Goal: Information Seeking & Learning: Learn about a topic

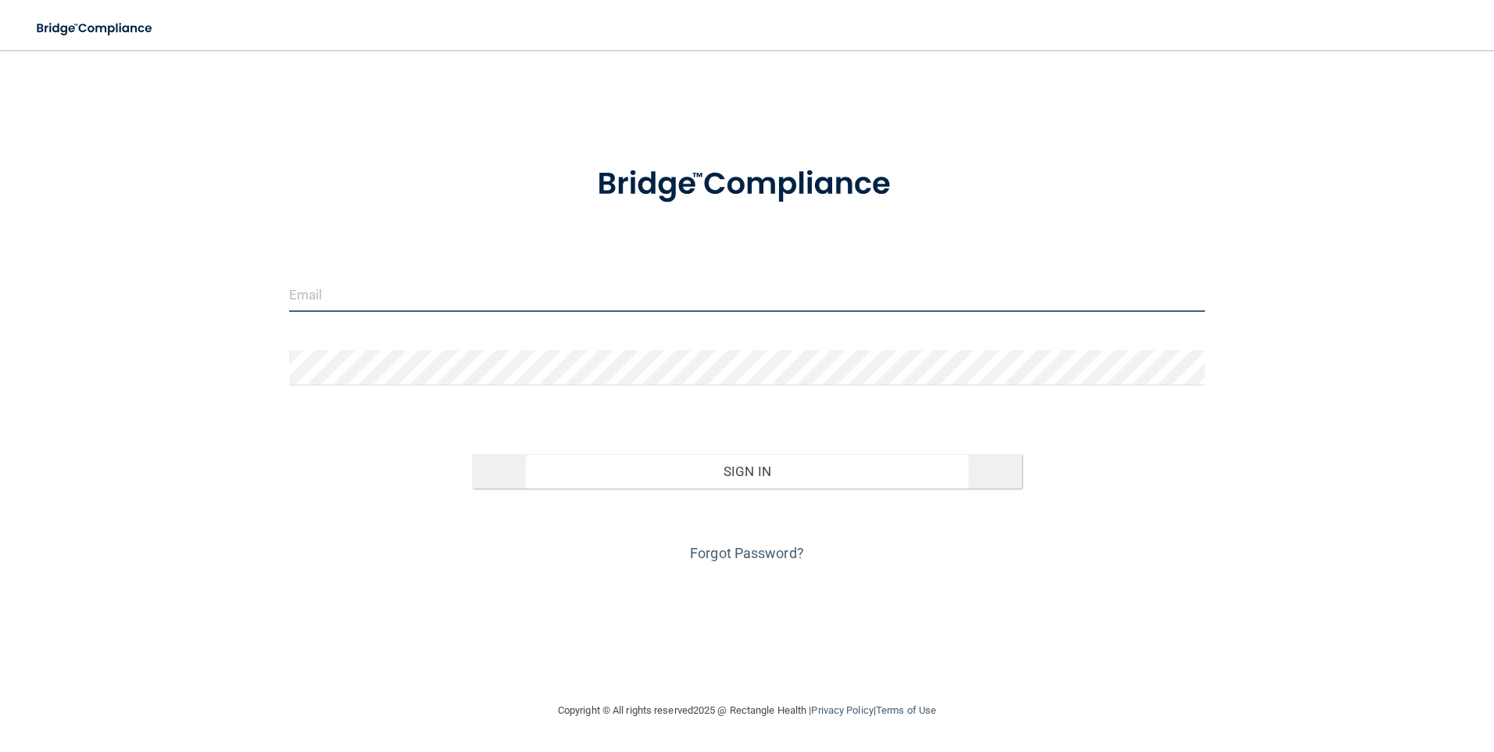
type input "[PERSON_NAME][EMAIL_ADDRESS][DOMAIN_NAME]"
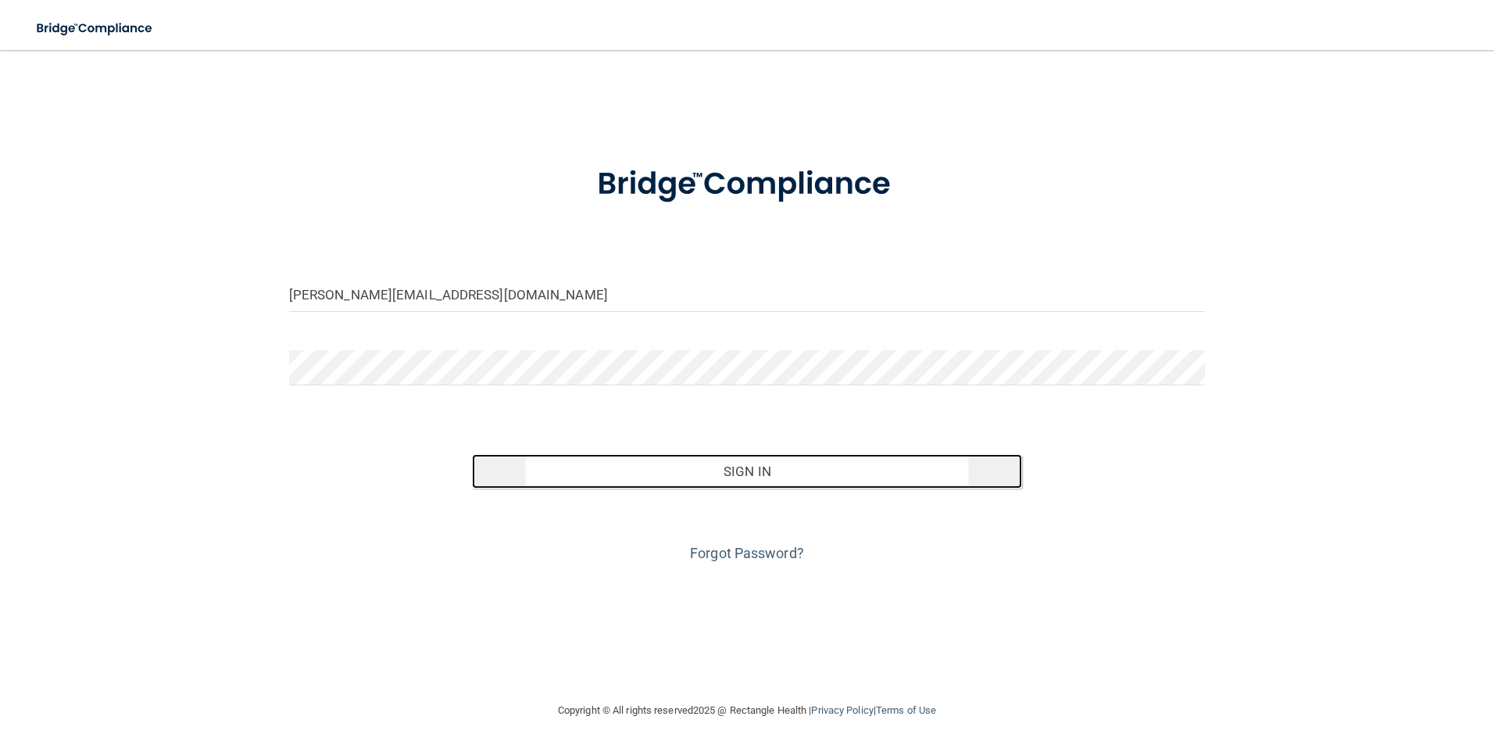
click at [669, 472] on button "Sign In" at bounding box center [747, 471] width 550 height 34
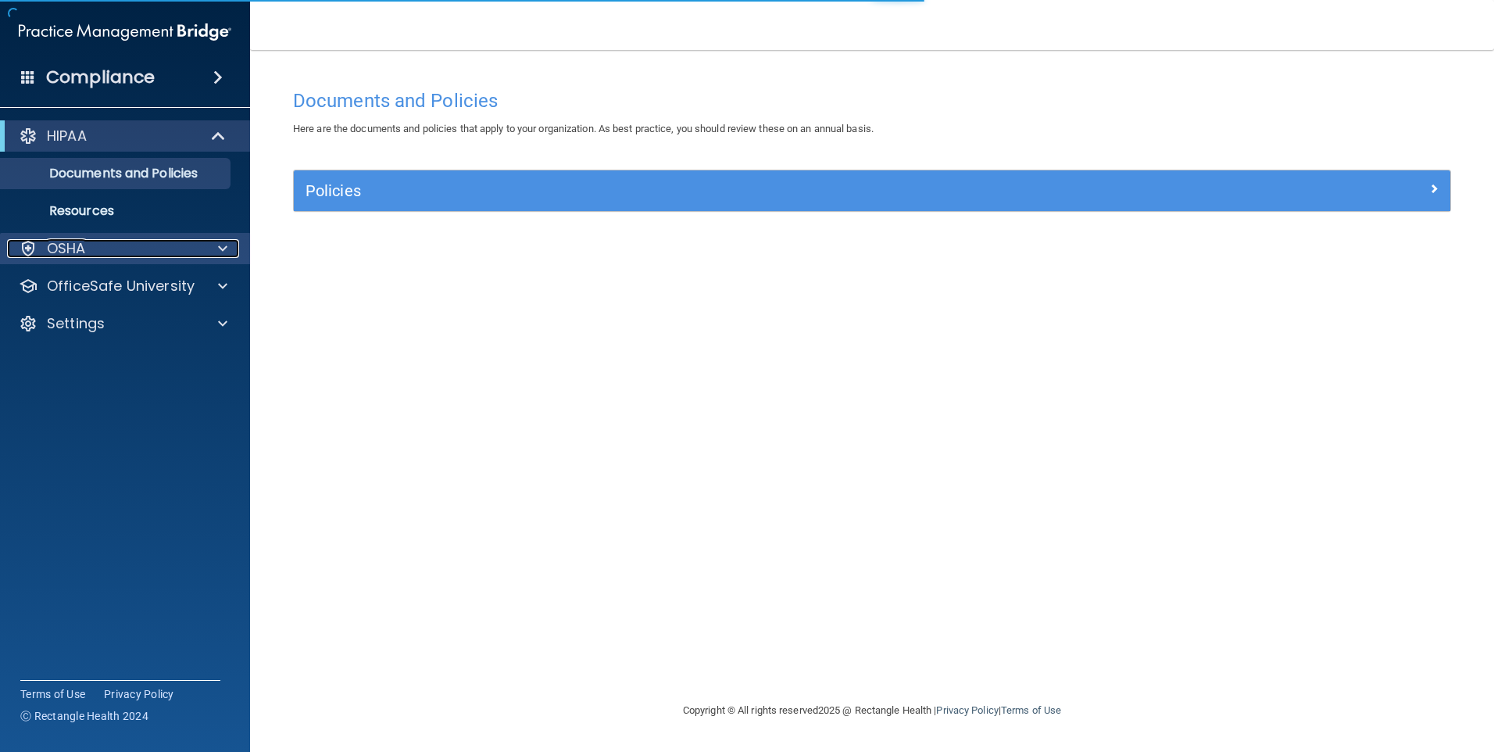
click at [45, 252] on div "OSHA" at bounding box center [104, 248] width 194 height 19
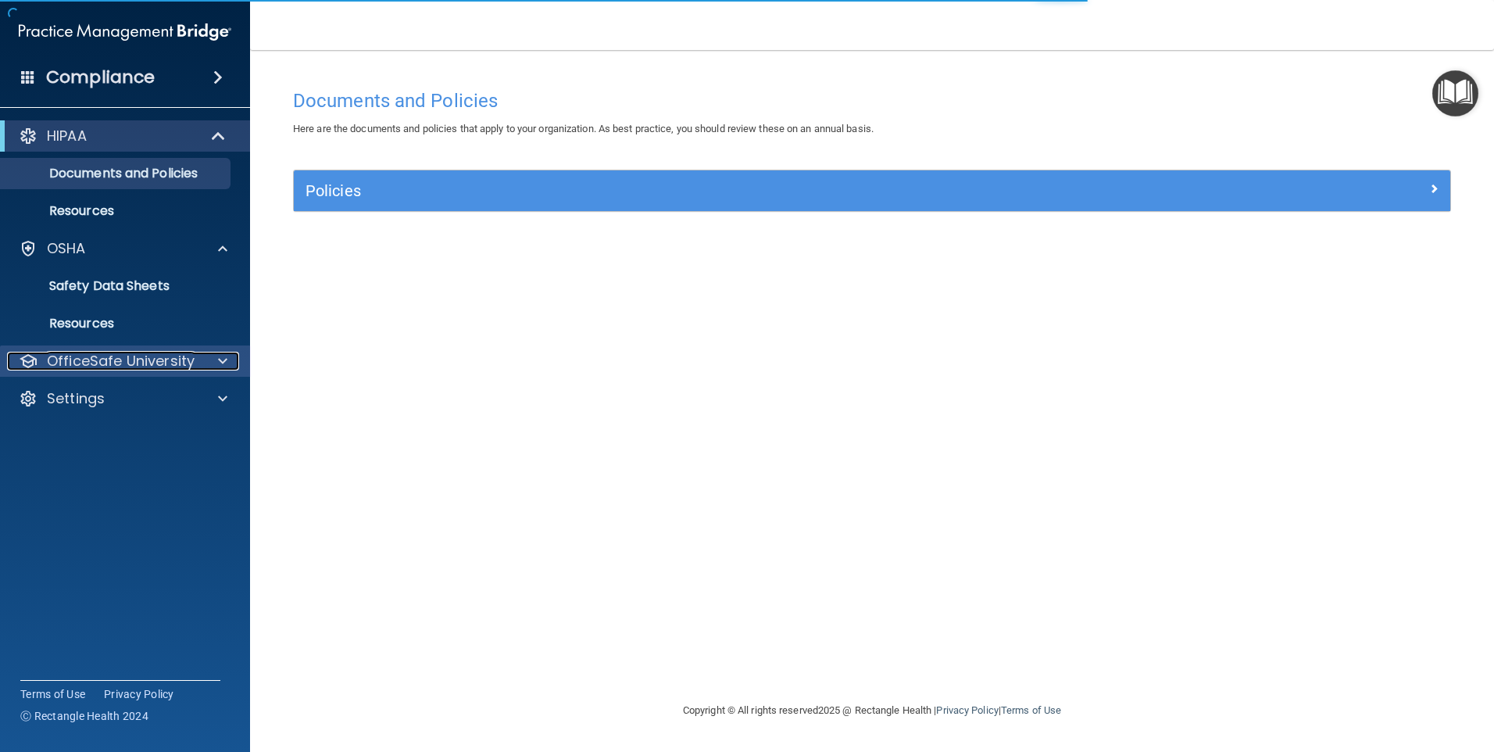
click at [218, 363] on span at bounding box center [222, 361] width 9 height 19
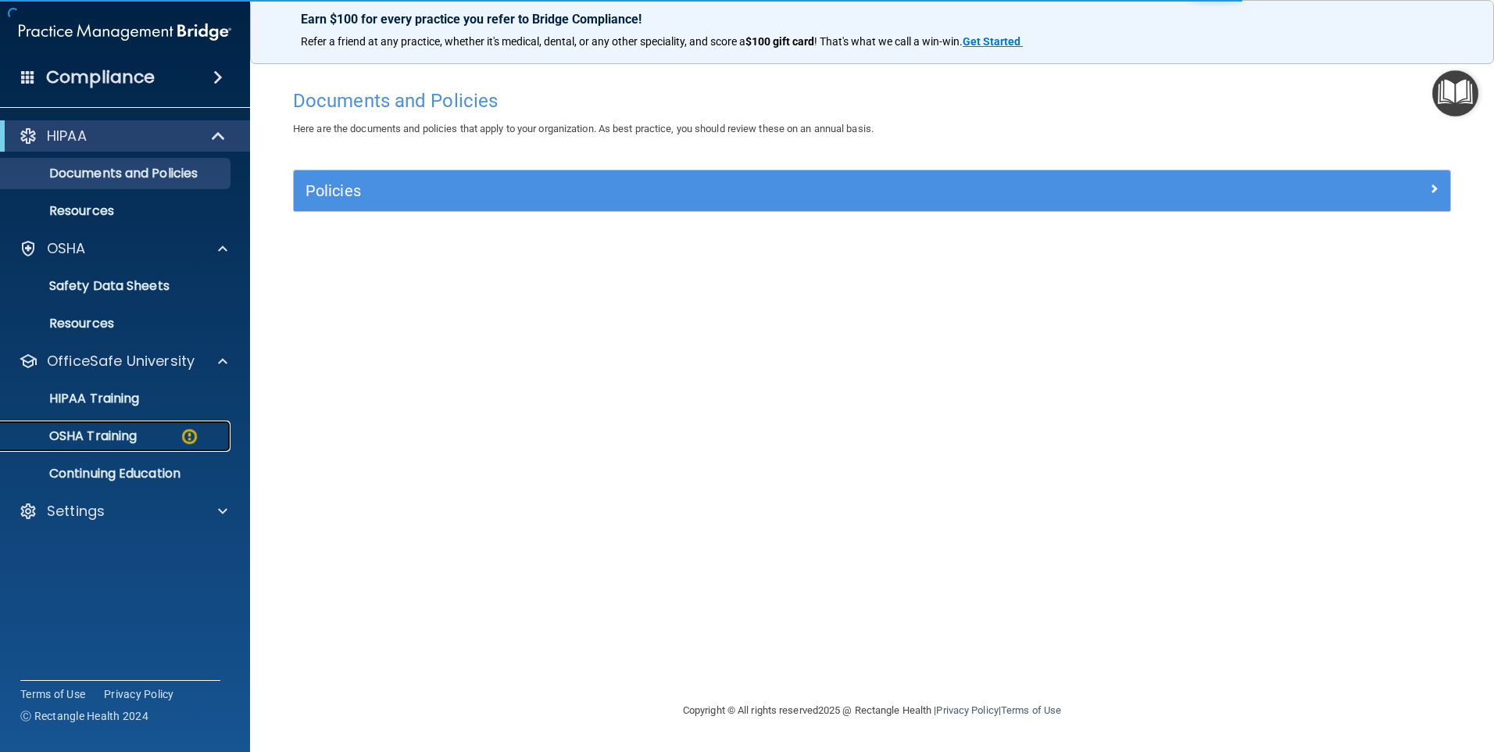
click at [106, 445] on link "OSHA Training" at bounding box center [107, 436] width 246 height 31
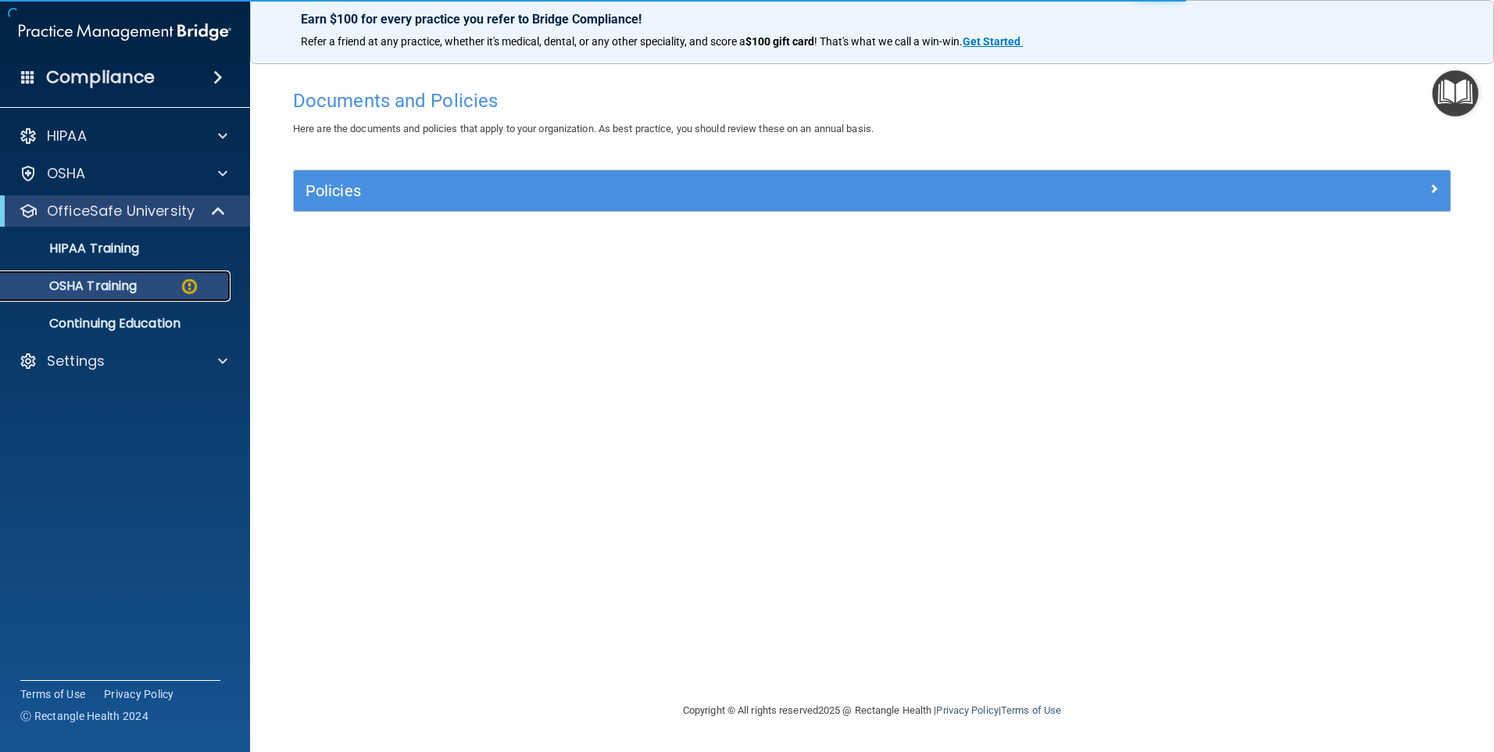
click at [112, 286] on p "OSHA Training" at bounding box center [73, 286] width 127 height 16
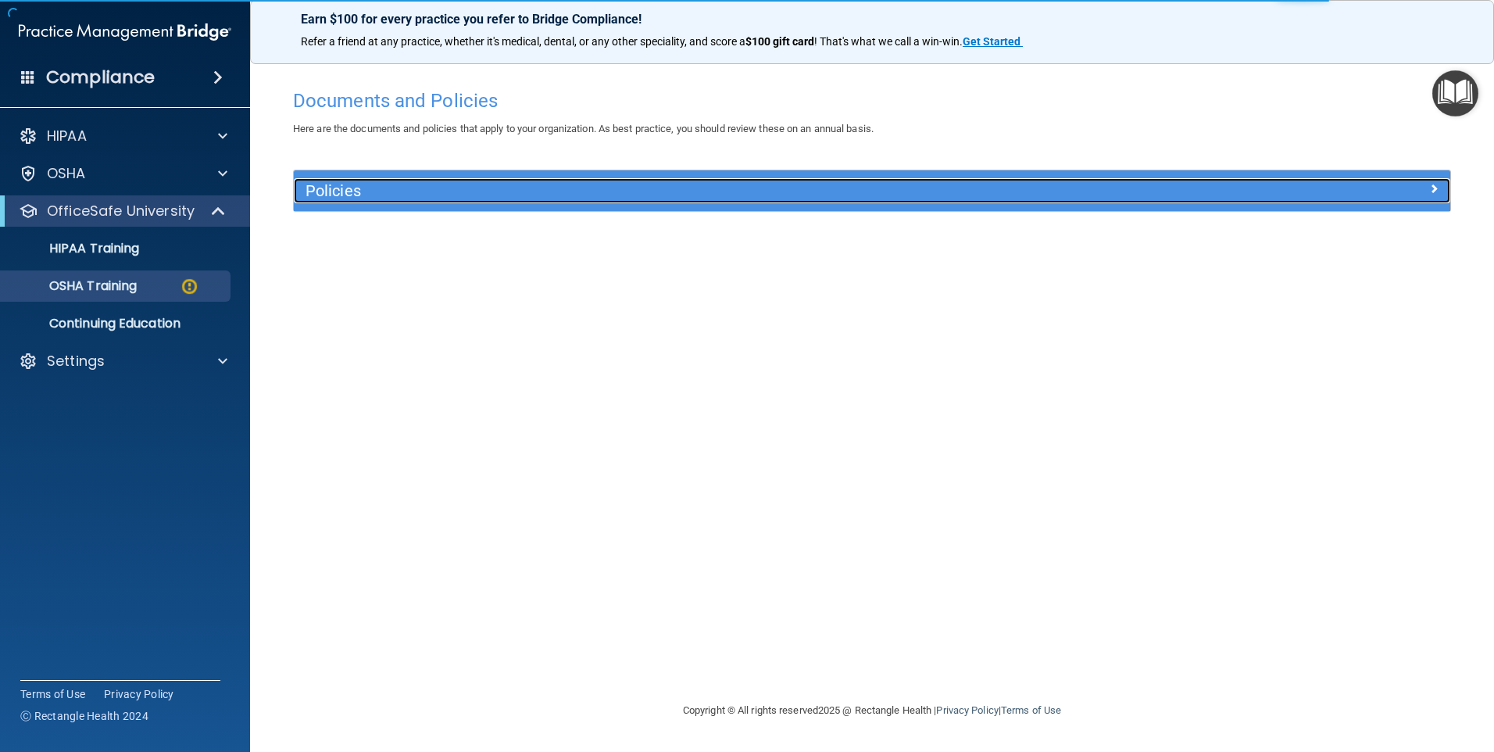
click at [376, 184] on h5 "Policies" at bounding box center [728, 190] width 844 height 17
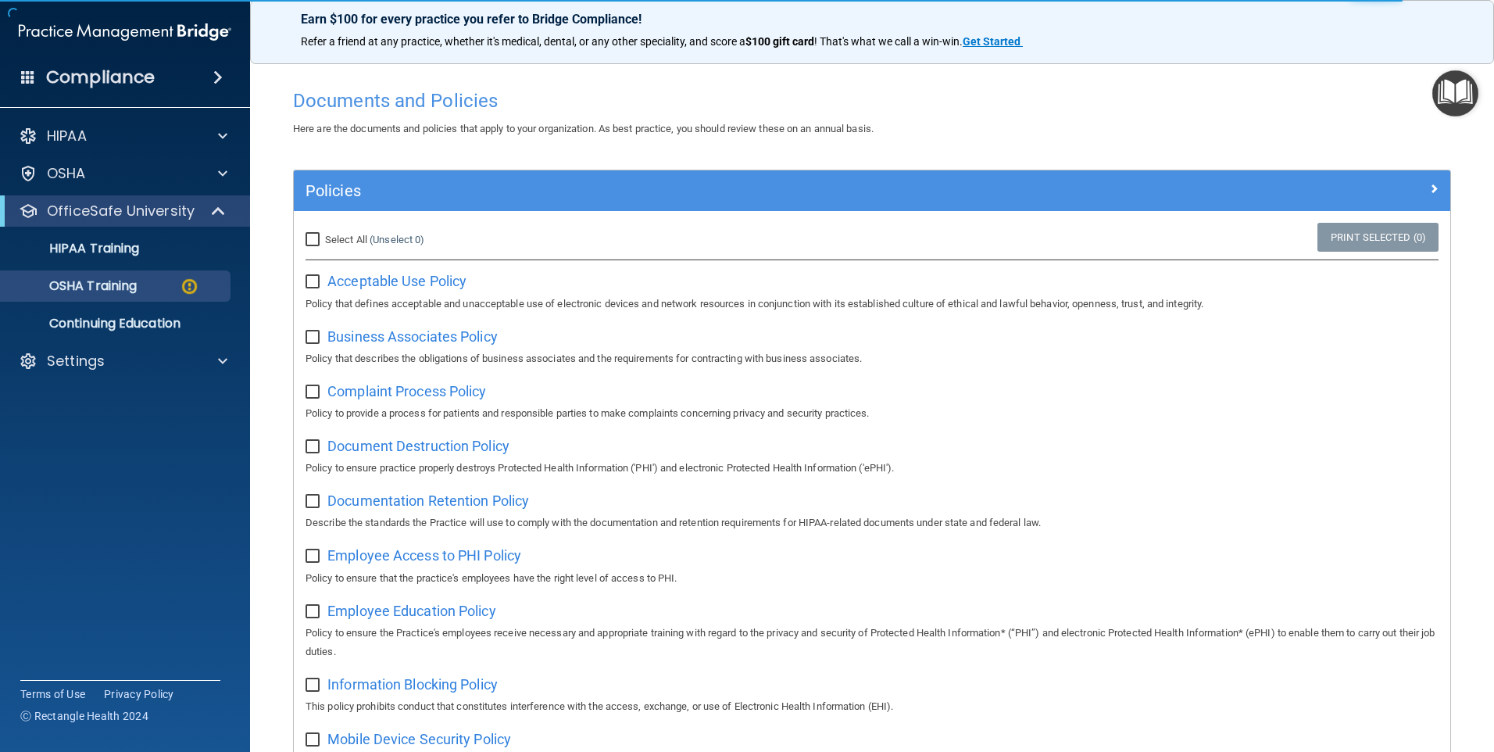
click at [313, 241] on input "Select All (Unselect 0) Unselect All" at bounding box center [315, 240] width 18 height 13
checkbox input "true"
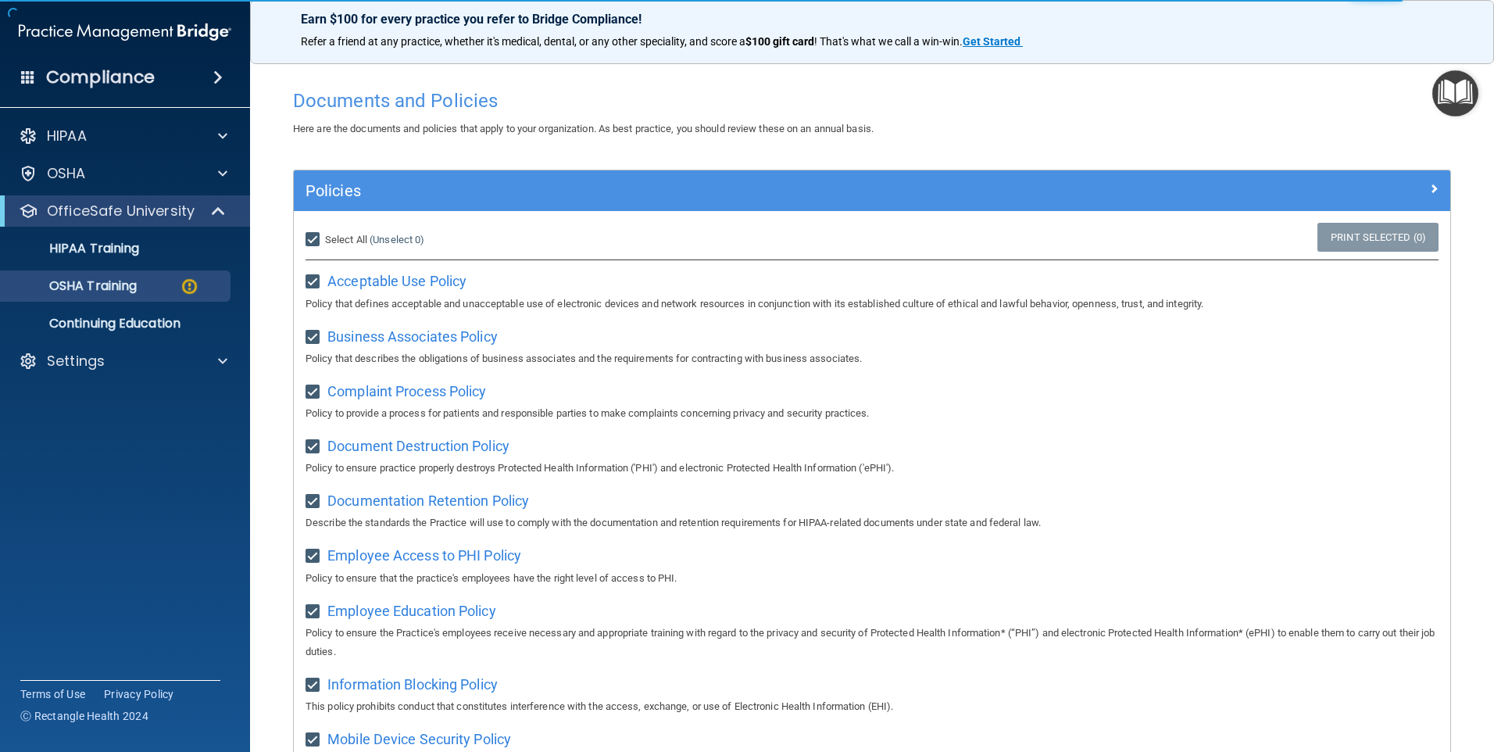
checkbox input "true"
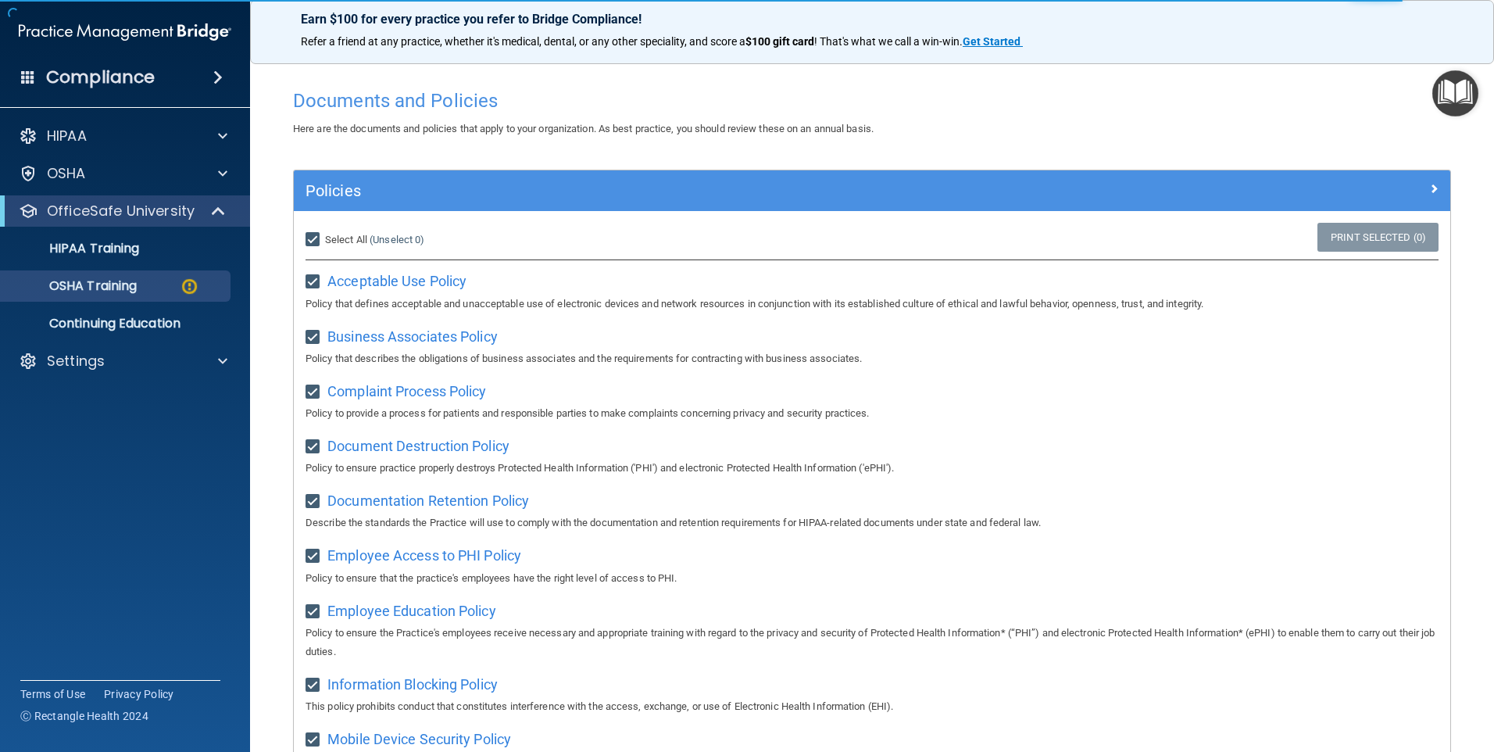
checkbox input "true"
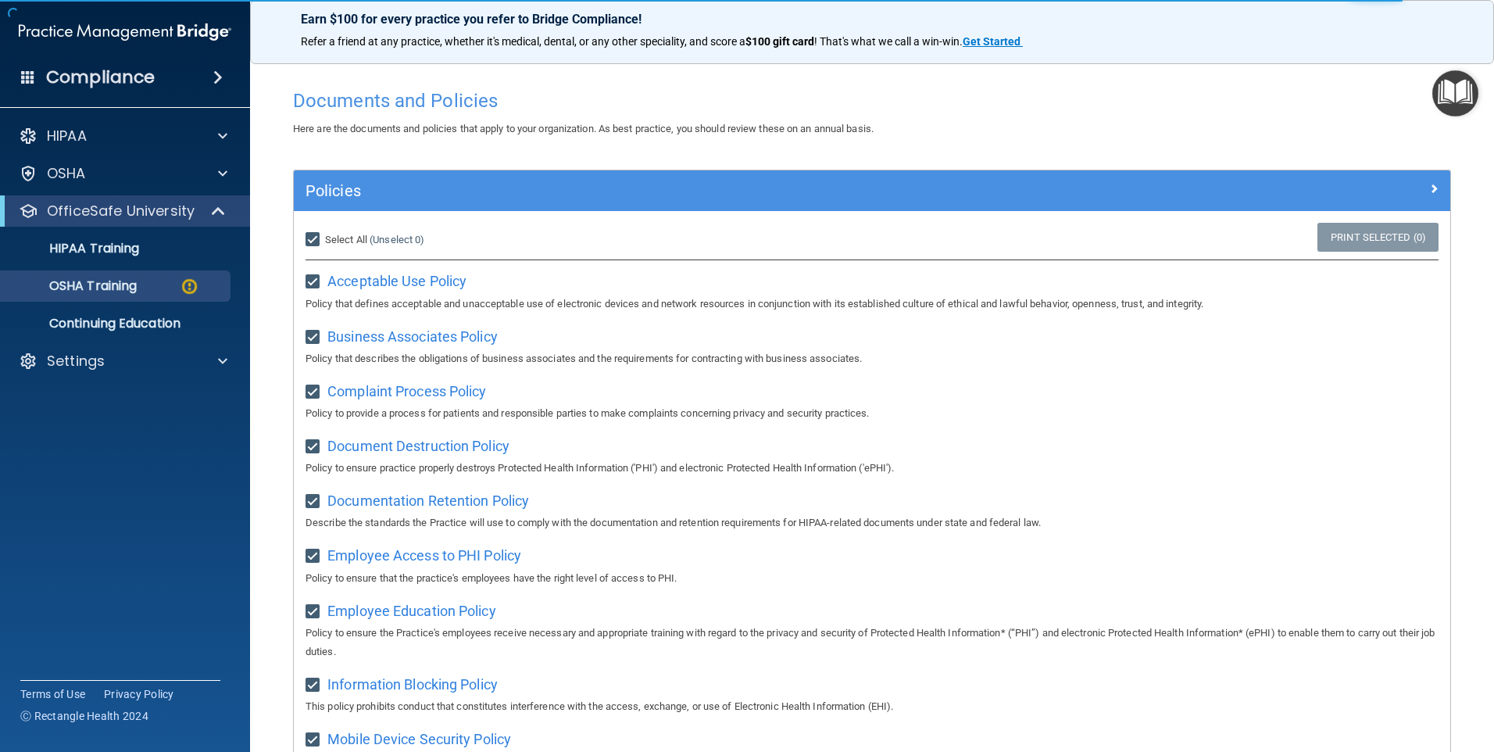
checkbox input "true"
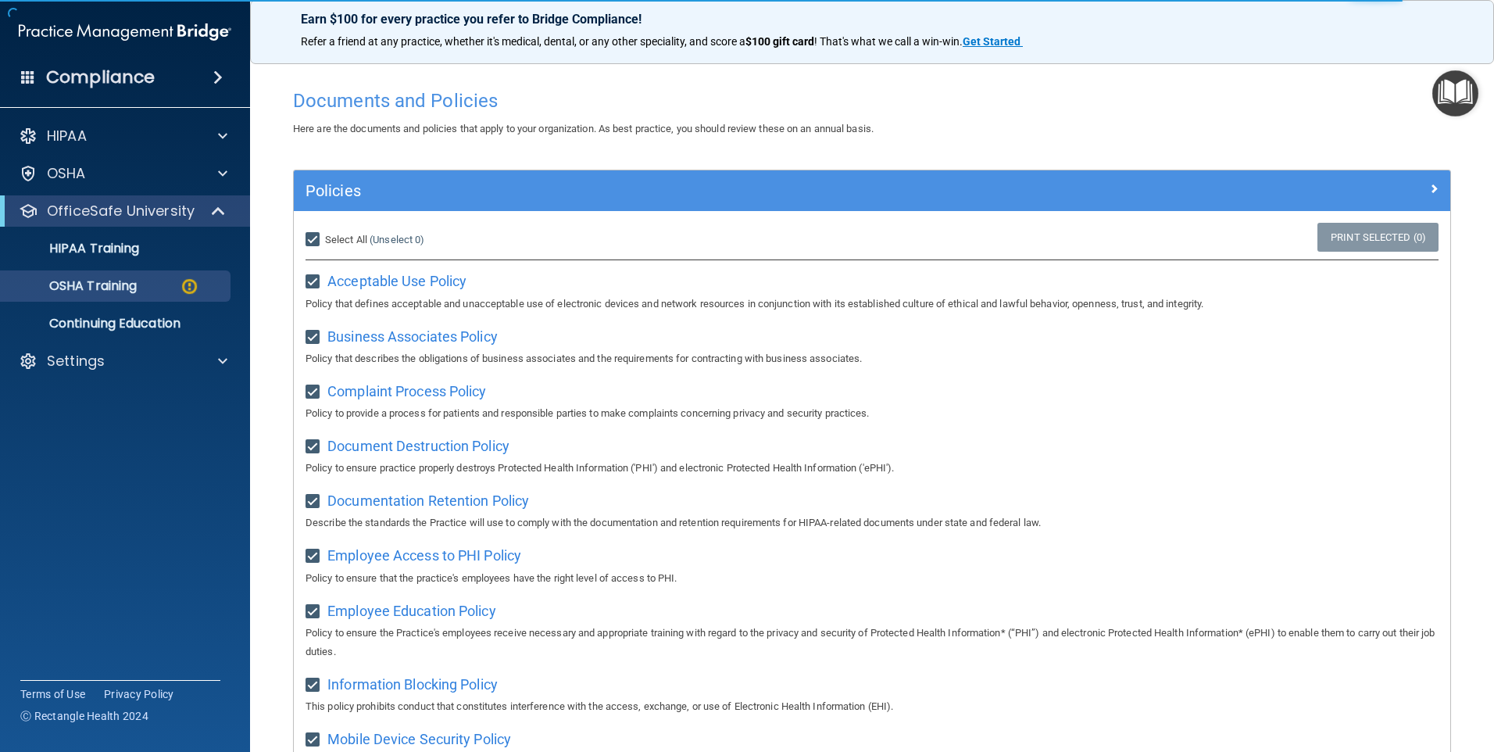
checkbox input "true"
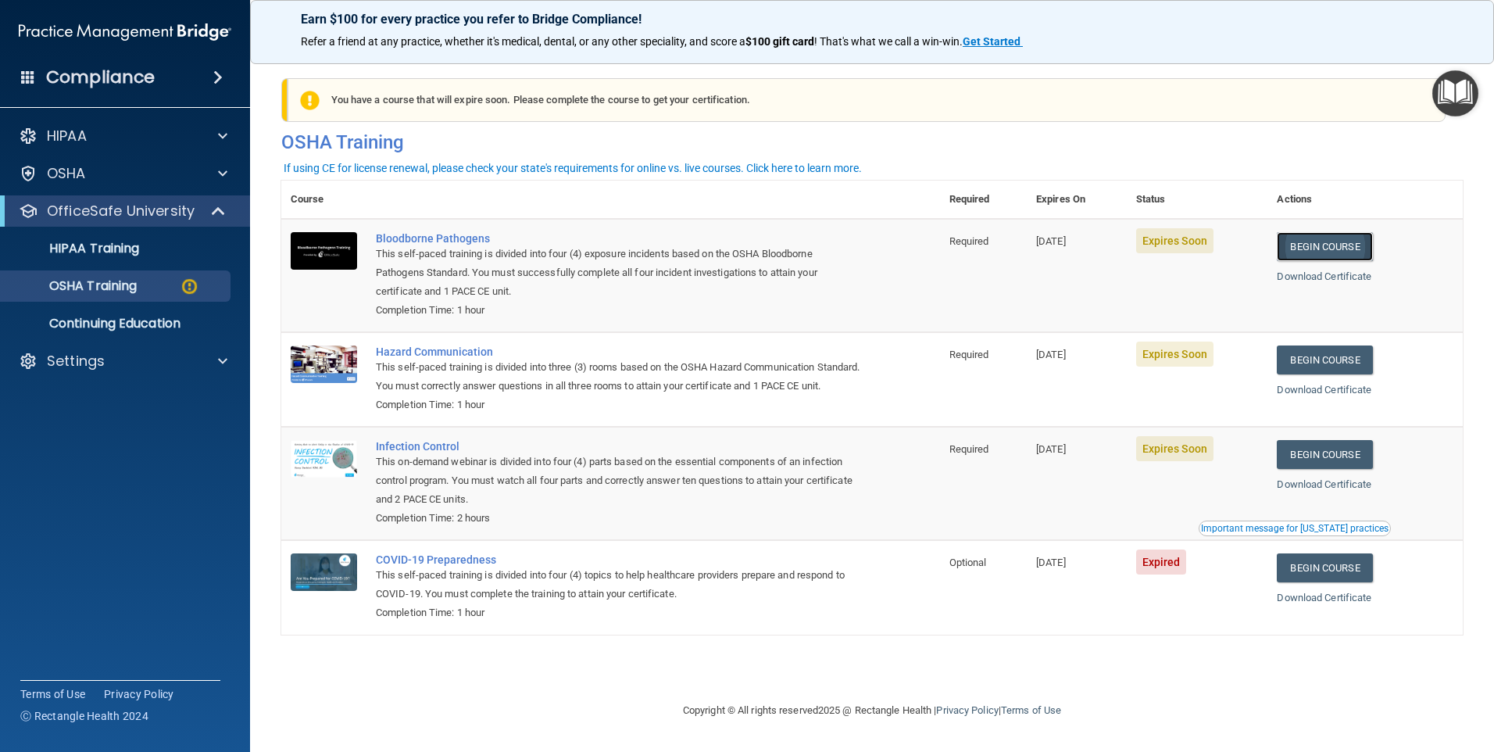
click at [1344, 246] on link "Begin Course" at bounding box center [1324, 246] width 95 height 29
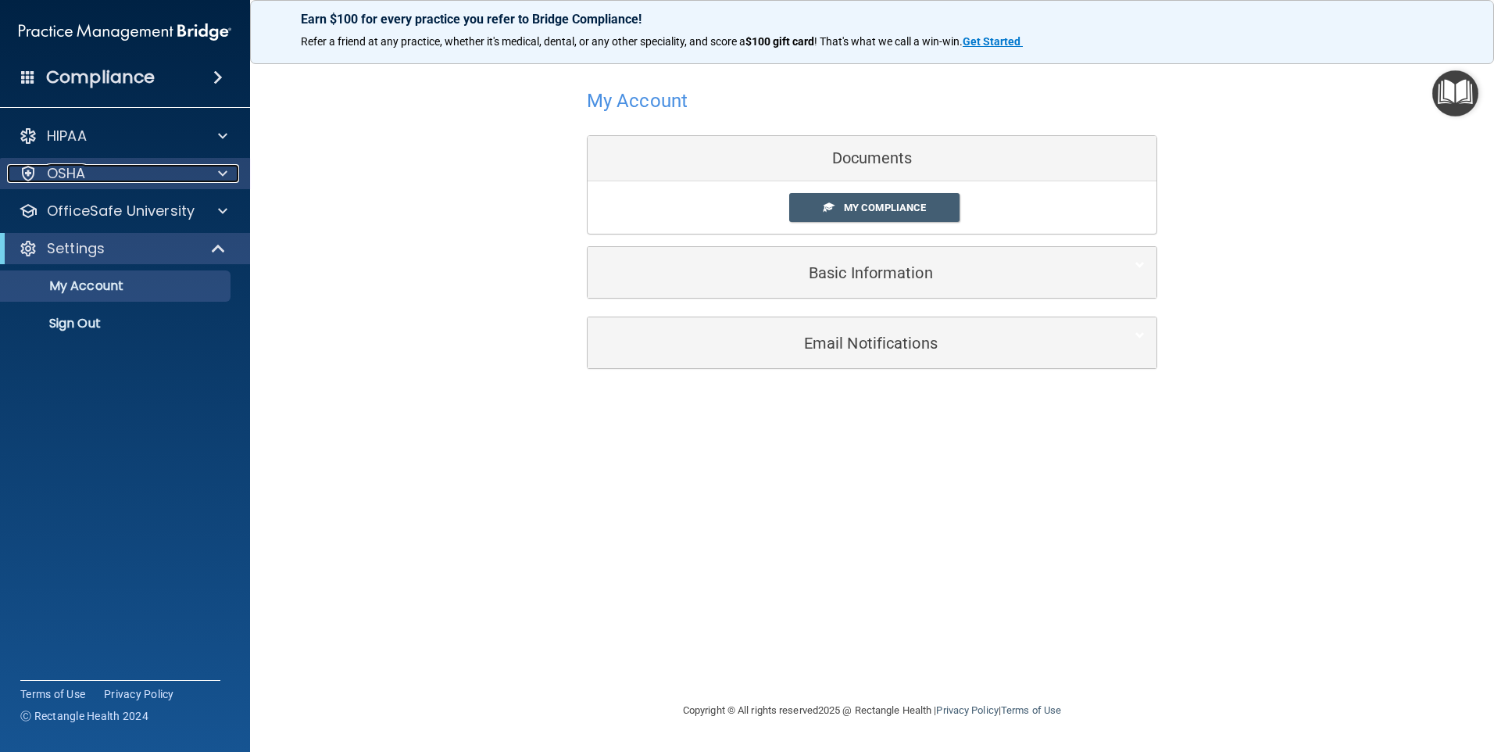
click at [189, 173] on div "OSHA" at bounding box center [104, 173] width 194 height 19
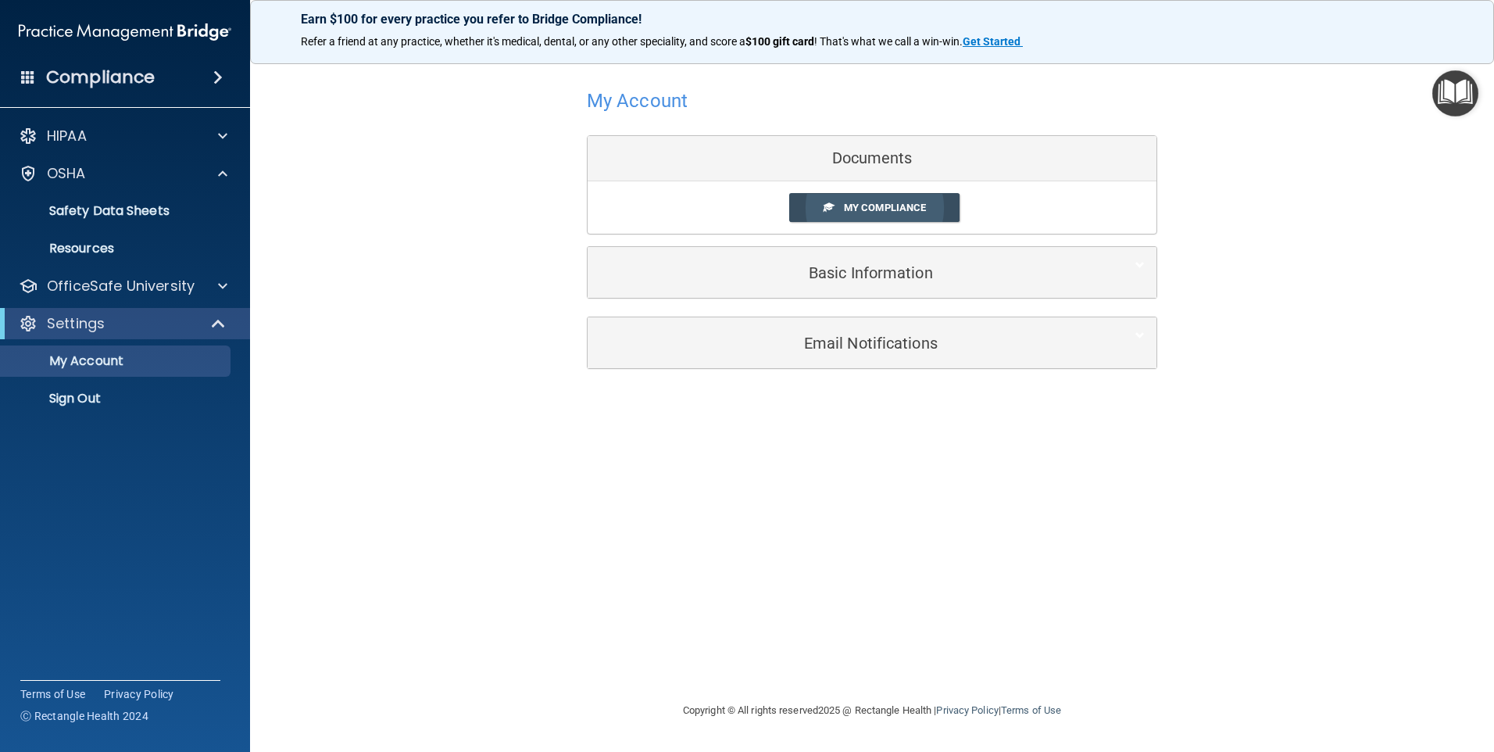
click at [897, 196] on link "My Compliance" at bounding box center [874, 207] width 171 height 29
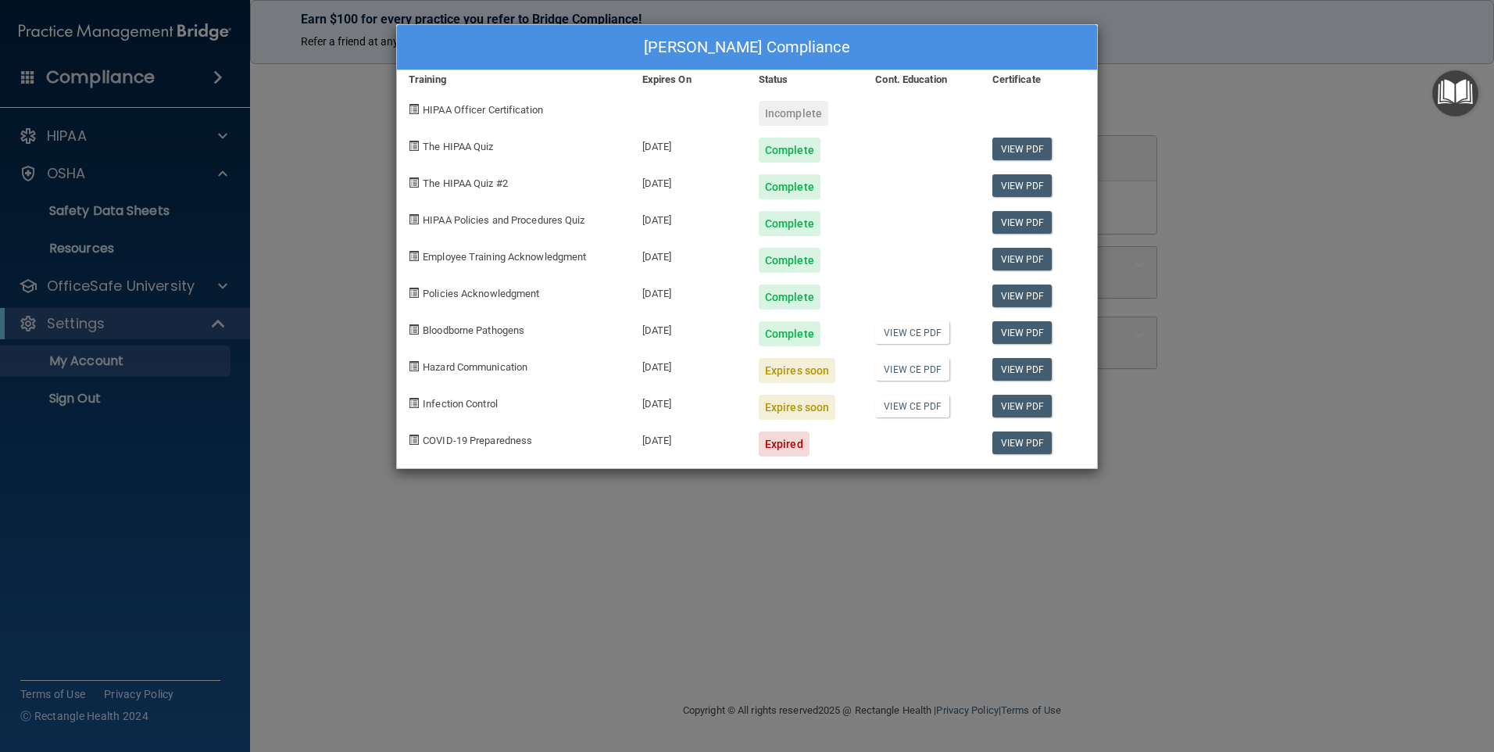
click at [311, 458] on div "Irina Zaretskiy's Compliance Training Expires On Status Cont. Education Certifi…" at bounding box center [747, 376] width 1494 height 752
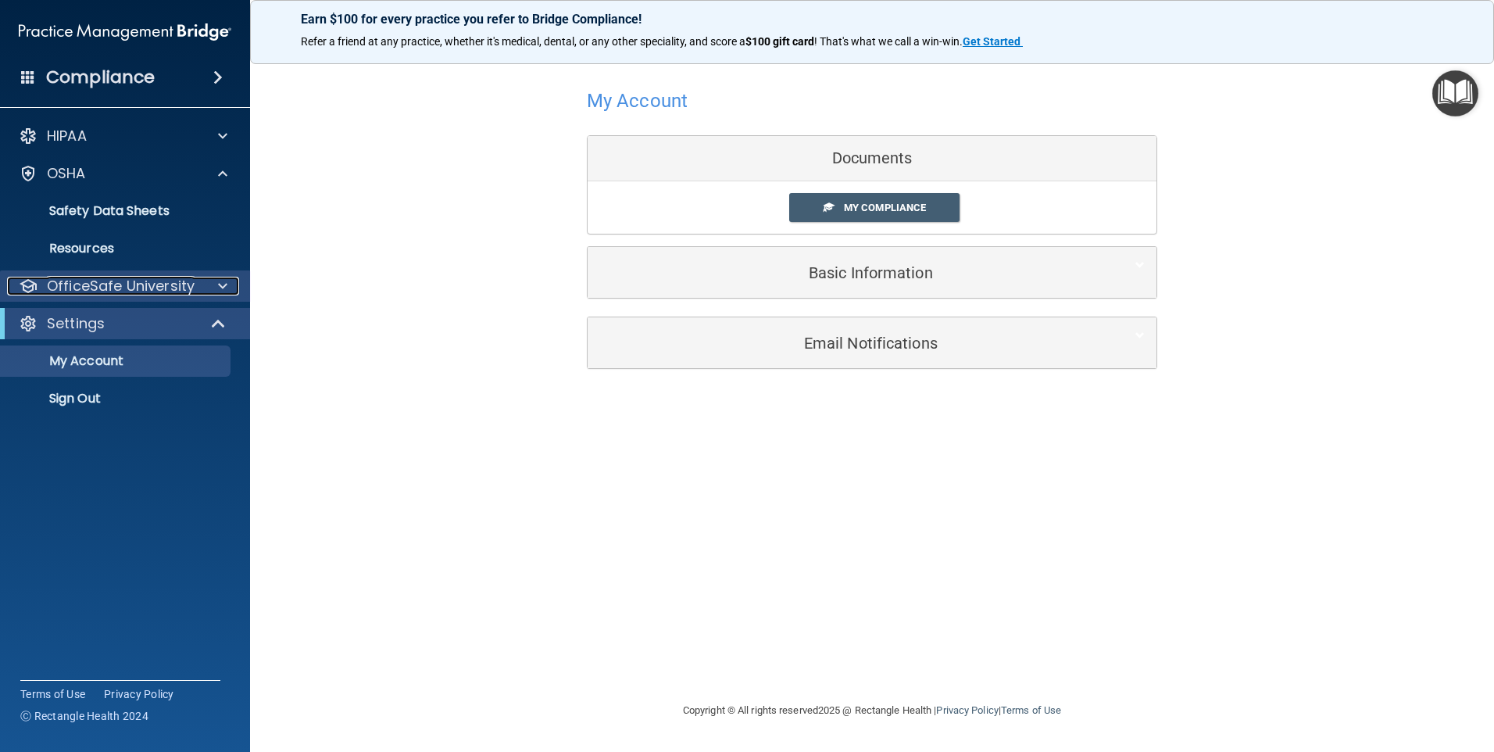
click at [219, 286] on span at bounding box center [222, 286] width 9 height 19
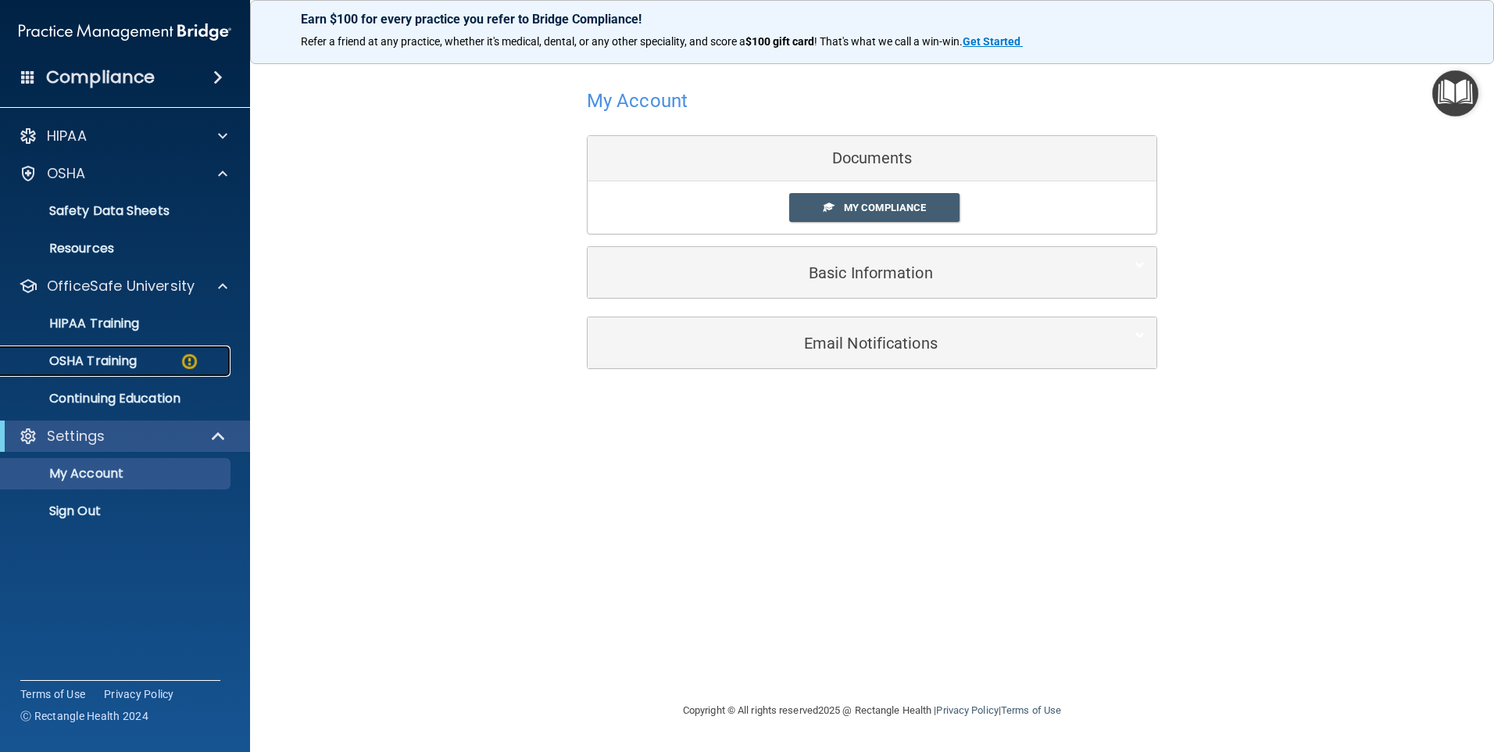
click at [119, 362] on p "OSHA Training" at bounding box center [73, 361] width 127 height 16
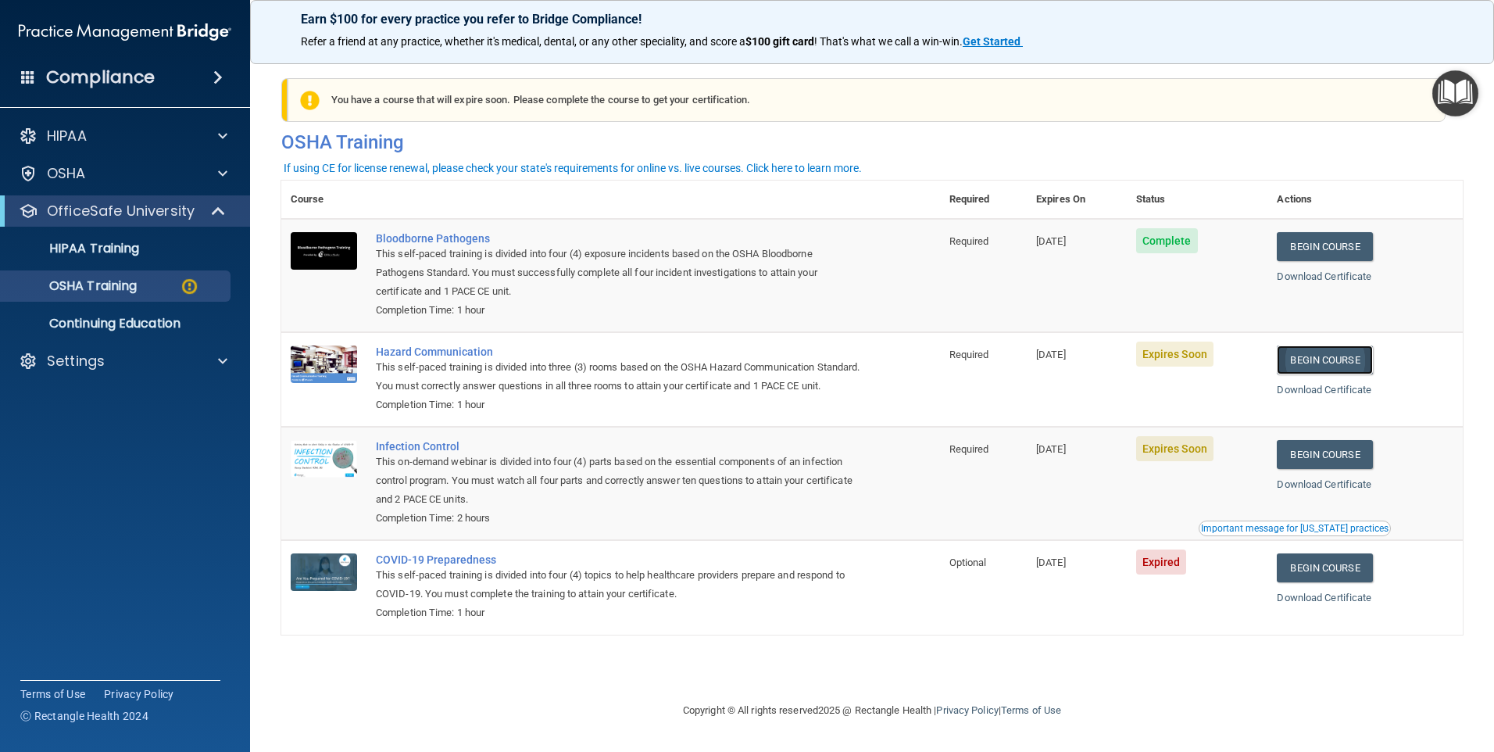
click at [1337, 368] on link "Begin Course" at bounding box center [1324, 359] width 95 height 29
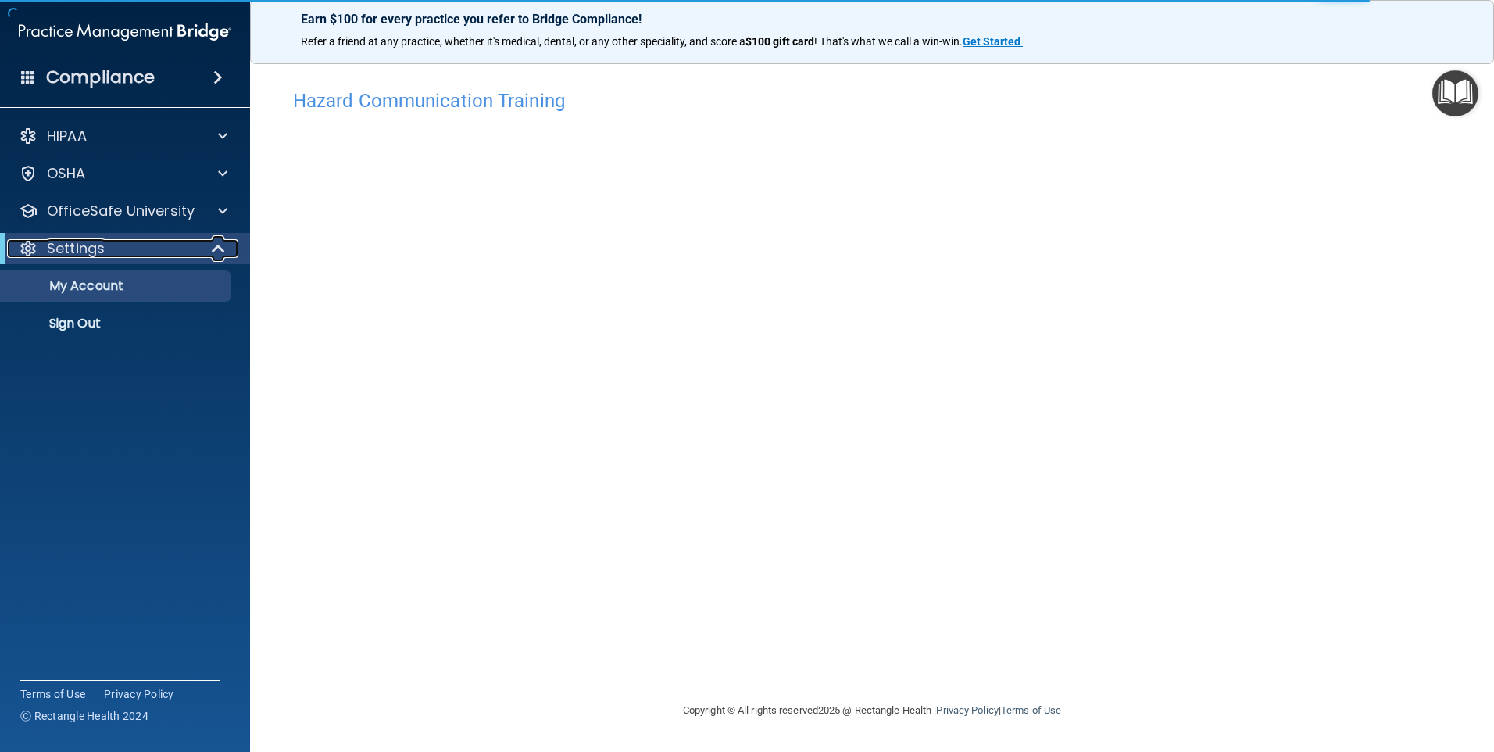
click at [219, 253] on span at bounding box center [219, 248] width 13 height 19
click at [219, 253] on span at bounding box center [221, 248] width 9 height 19
click at [224, 212] on span at bounding box center [222, 211] width 9 height 19
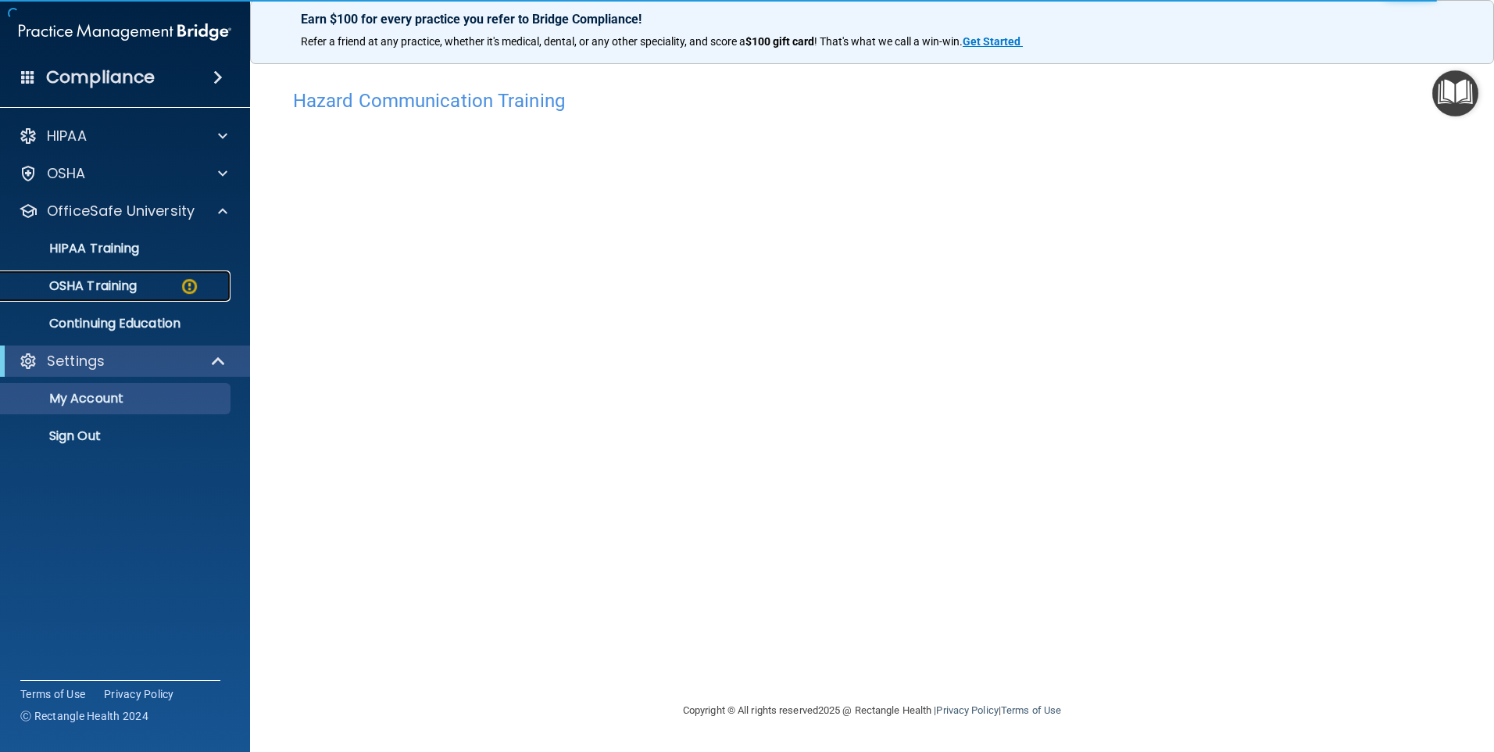
click at [113, 289] on p "OSHA Training" at bounding box center [73, 286] width 127 height 16
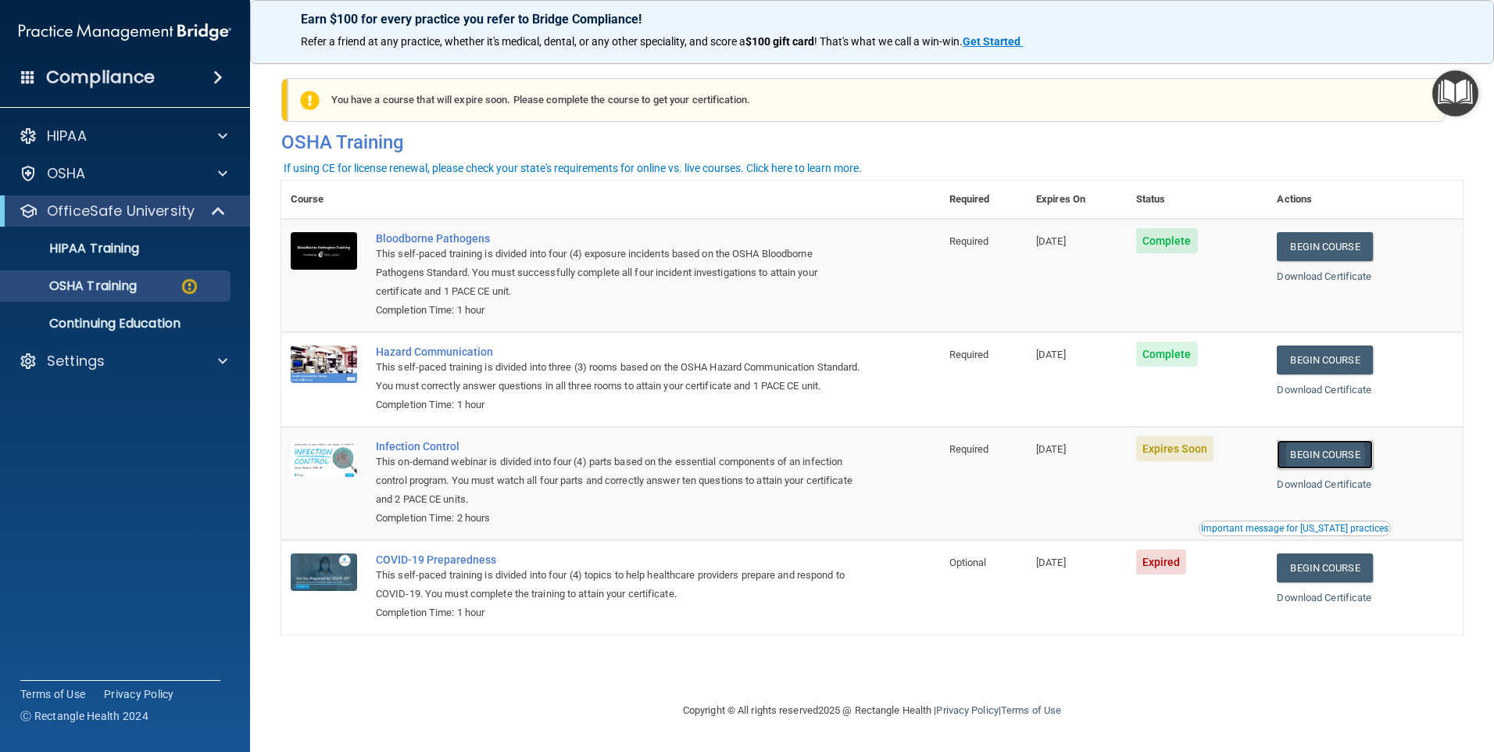
click at [1337, 469] on link "Begin Course" at bounding box center [1324, 454] width 95 height 29
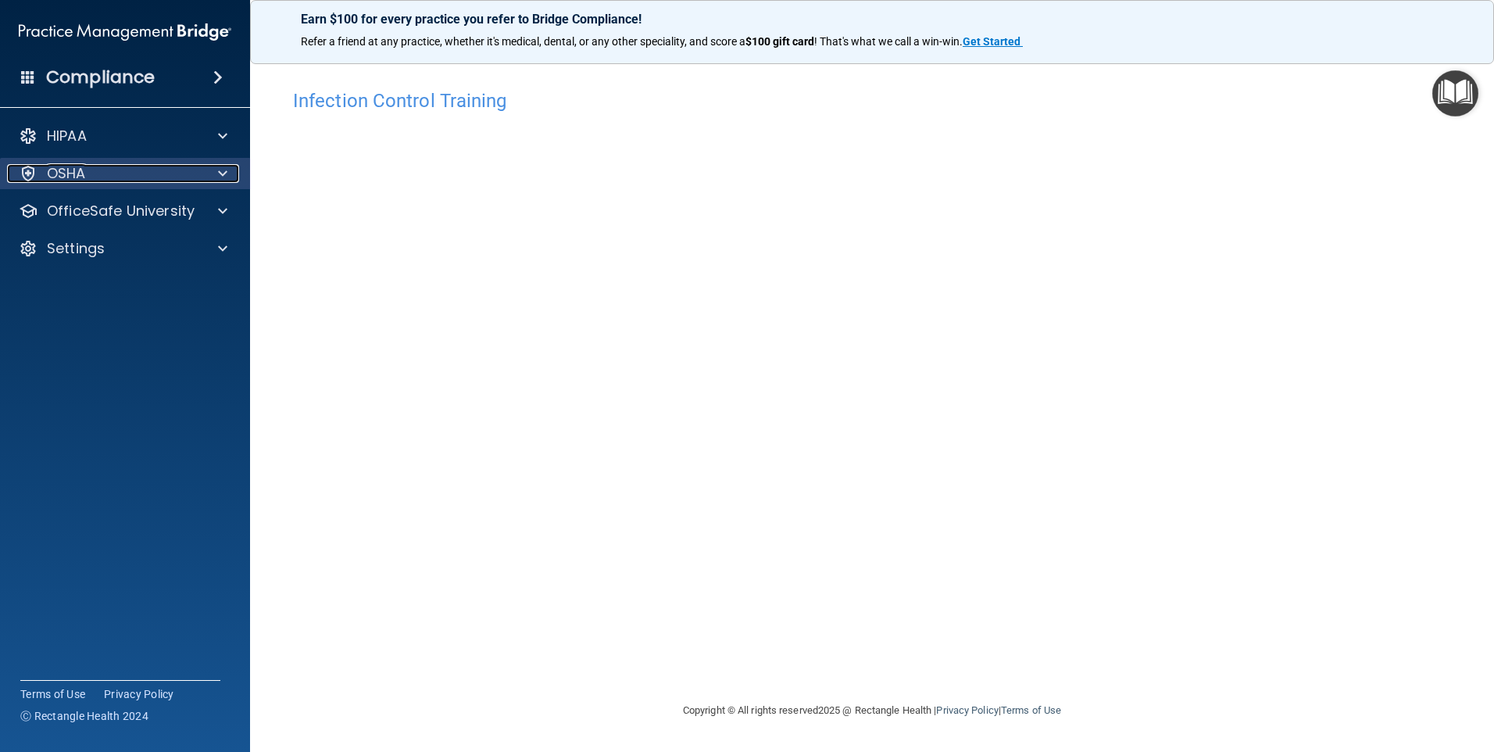
click at [221, 170] on span at bounding box center [222, 173] width 9 height 19
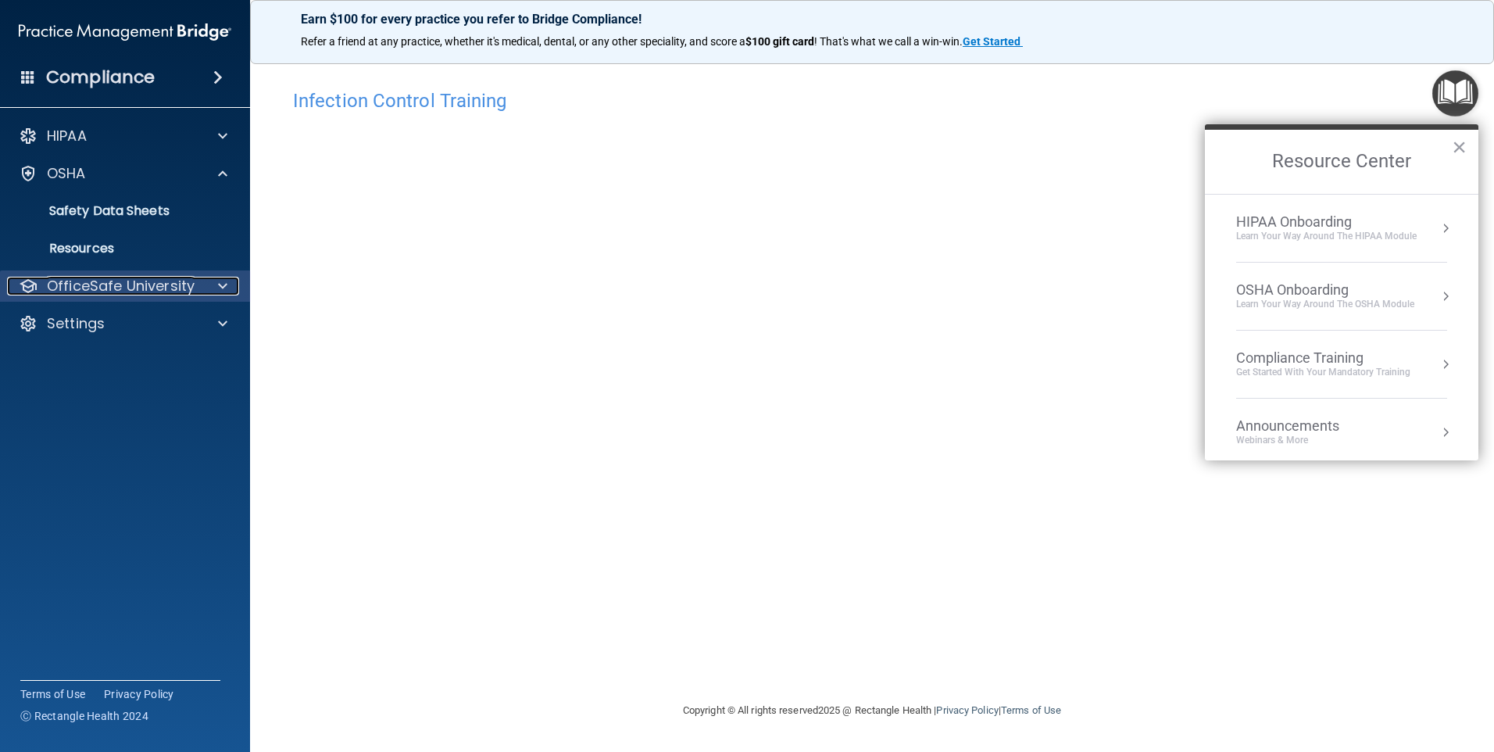
click at [225, 281] on span at bounding box center [222, 286] width 9 height 19
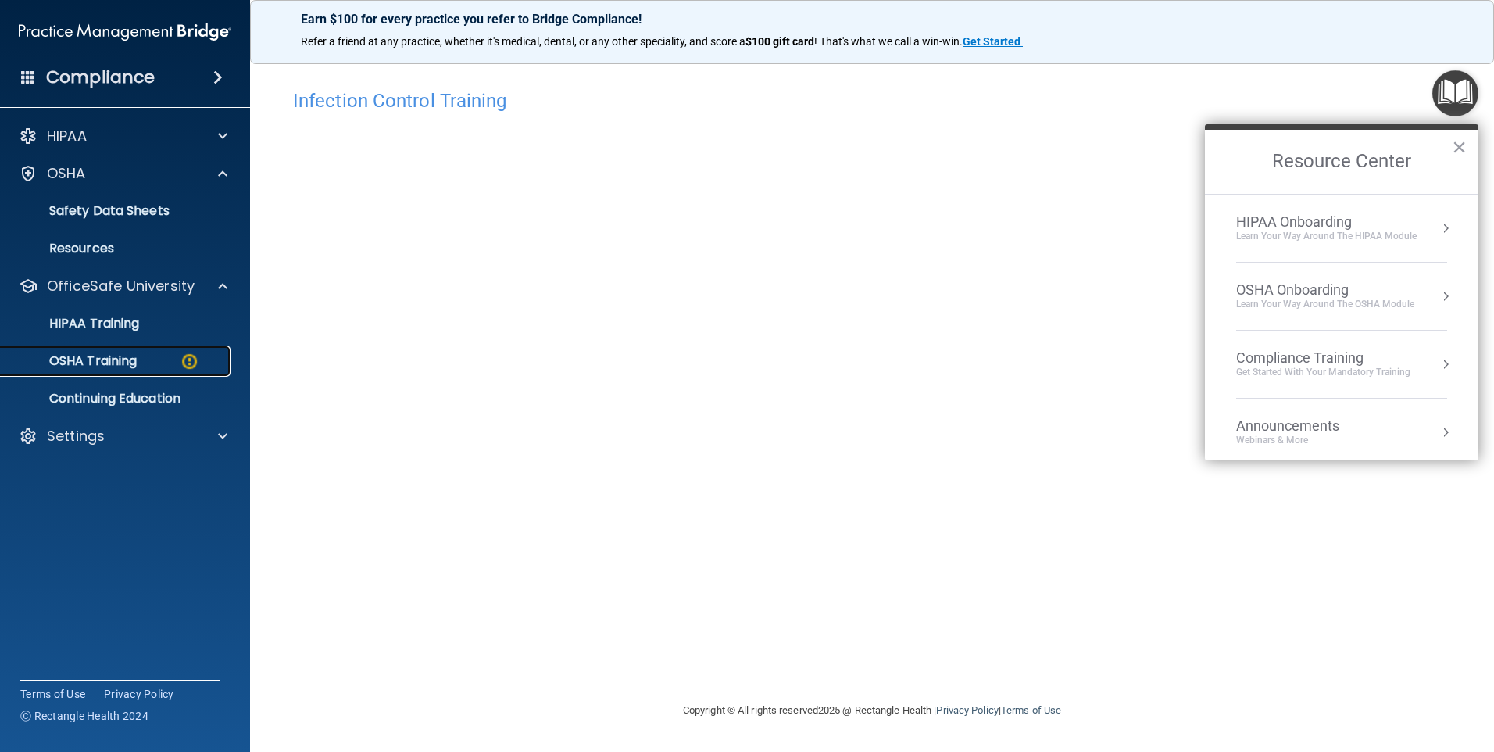
click at [116, 361] on p "OSHA Training" at bounding box center [73, 361] width 127 height 16
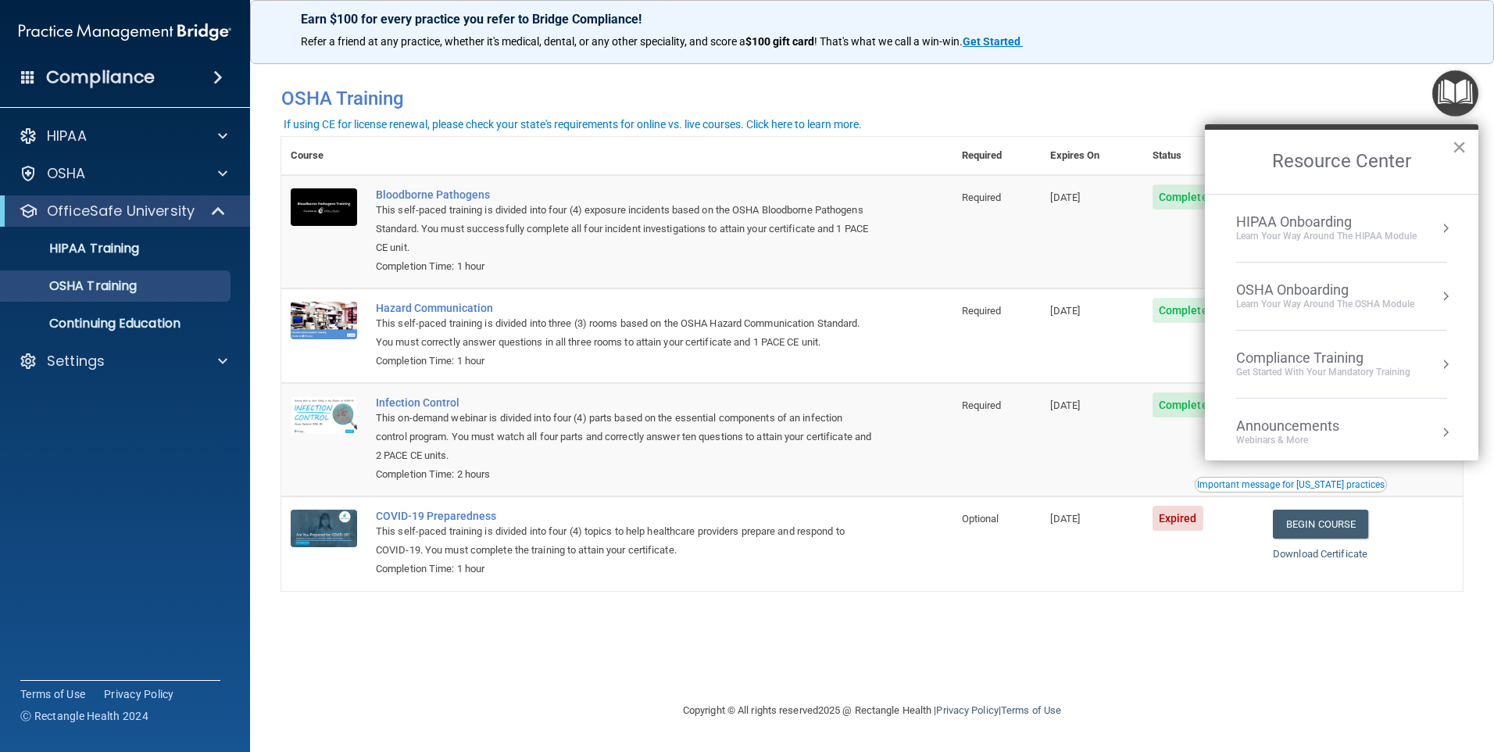
click at [1462, 145] on button "×" at bounding box center [1459, 146] width 15 height 25
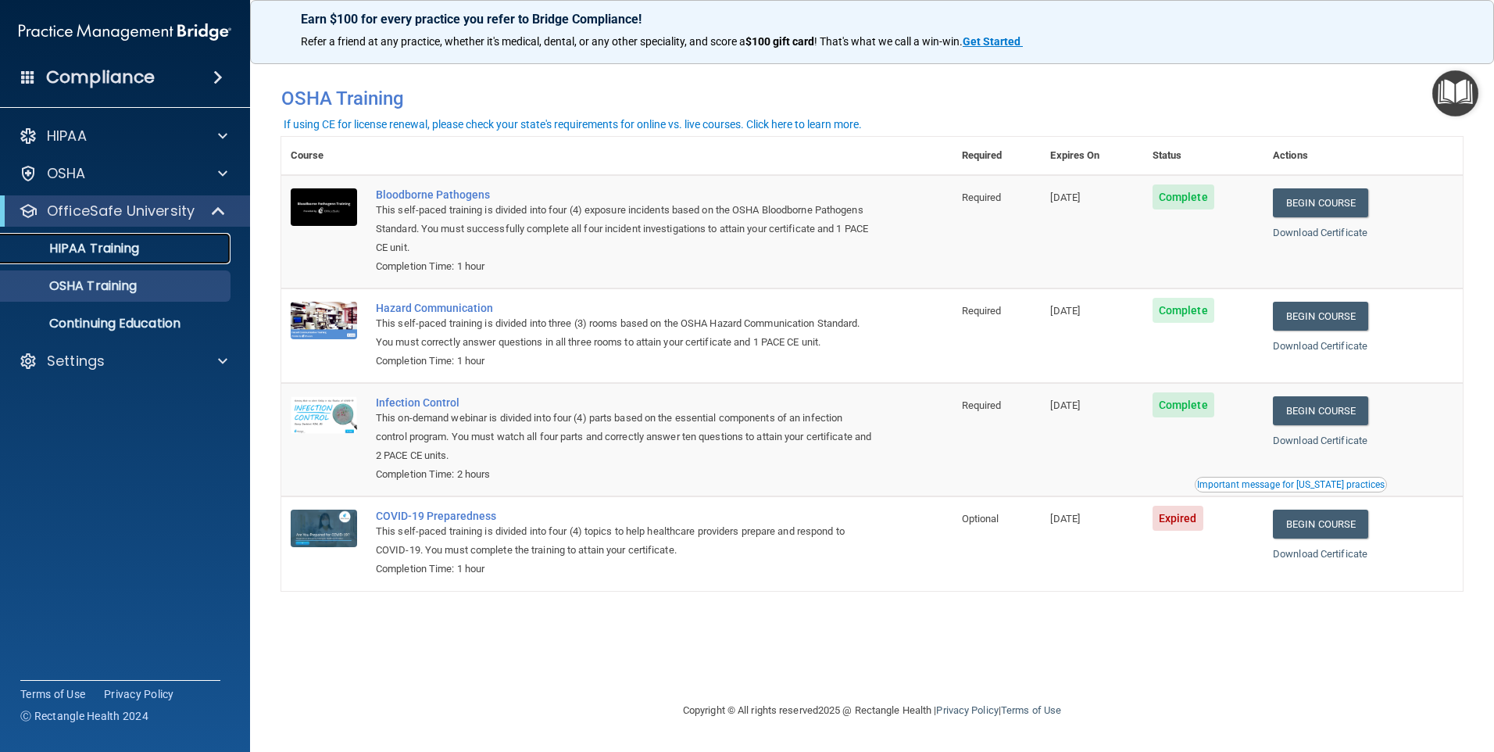
click at [121, 243] on p "HIPAA Training" at bounding box center [74, 249] width 129 height 16
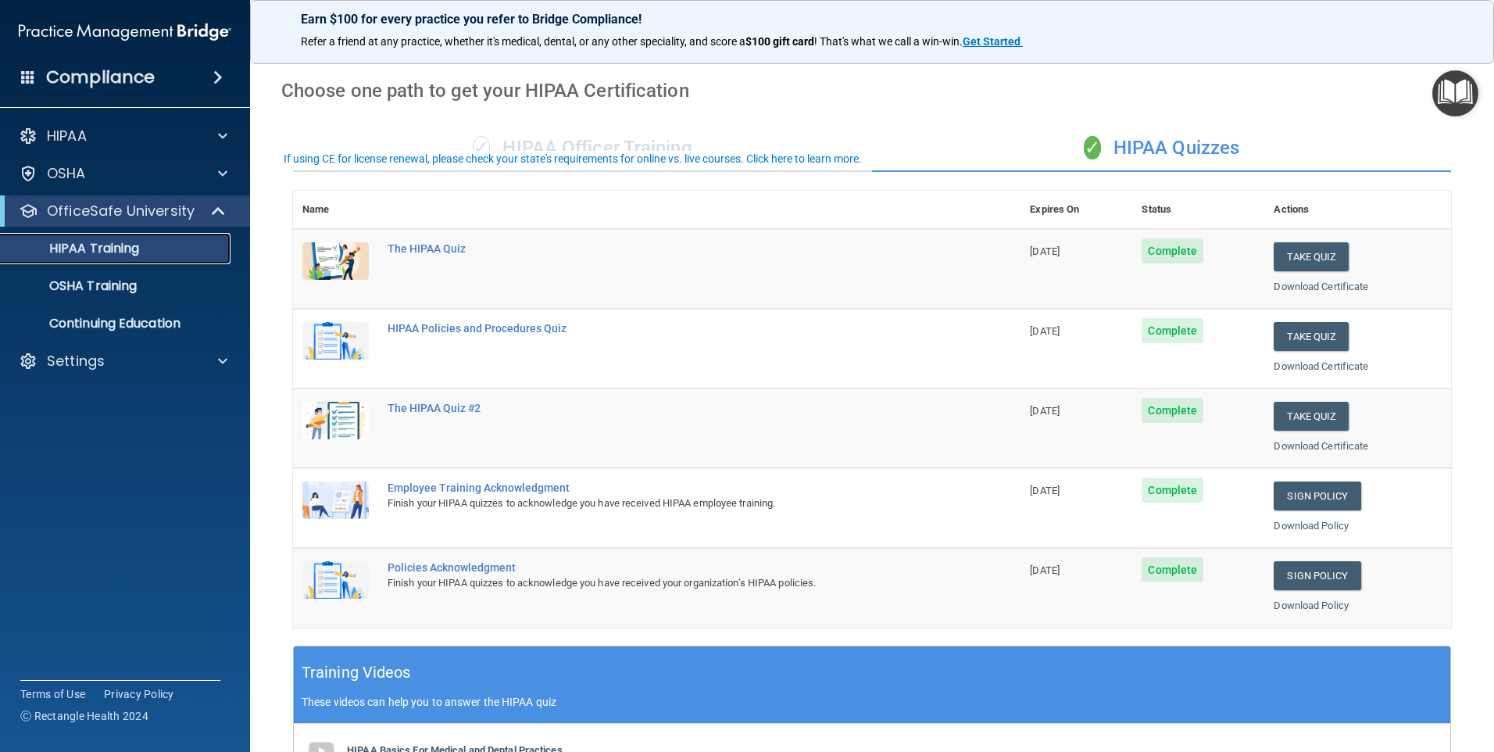
scroll to position [78, 0]
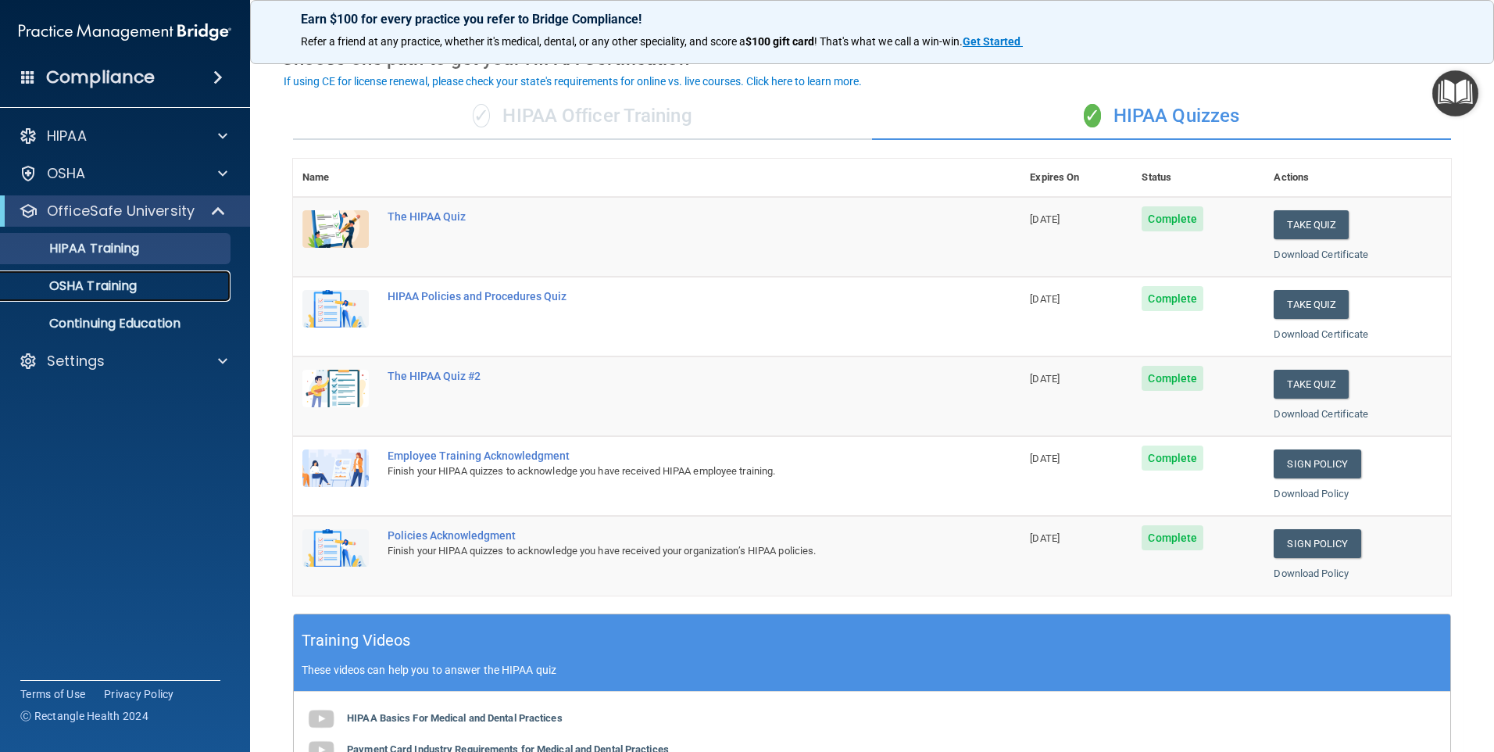
click at [93, 288] on p "OSHA Training" at bounding box center [73, 286] width 127 height 16
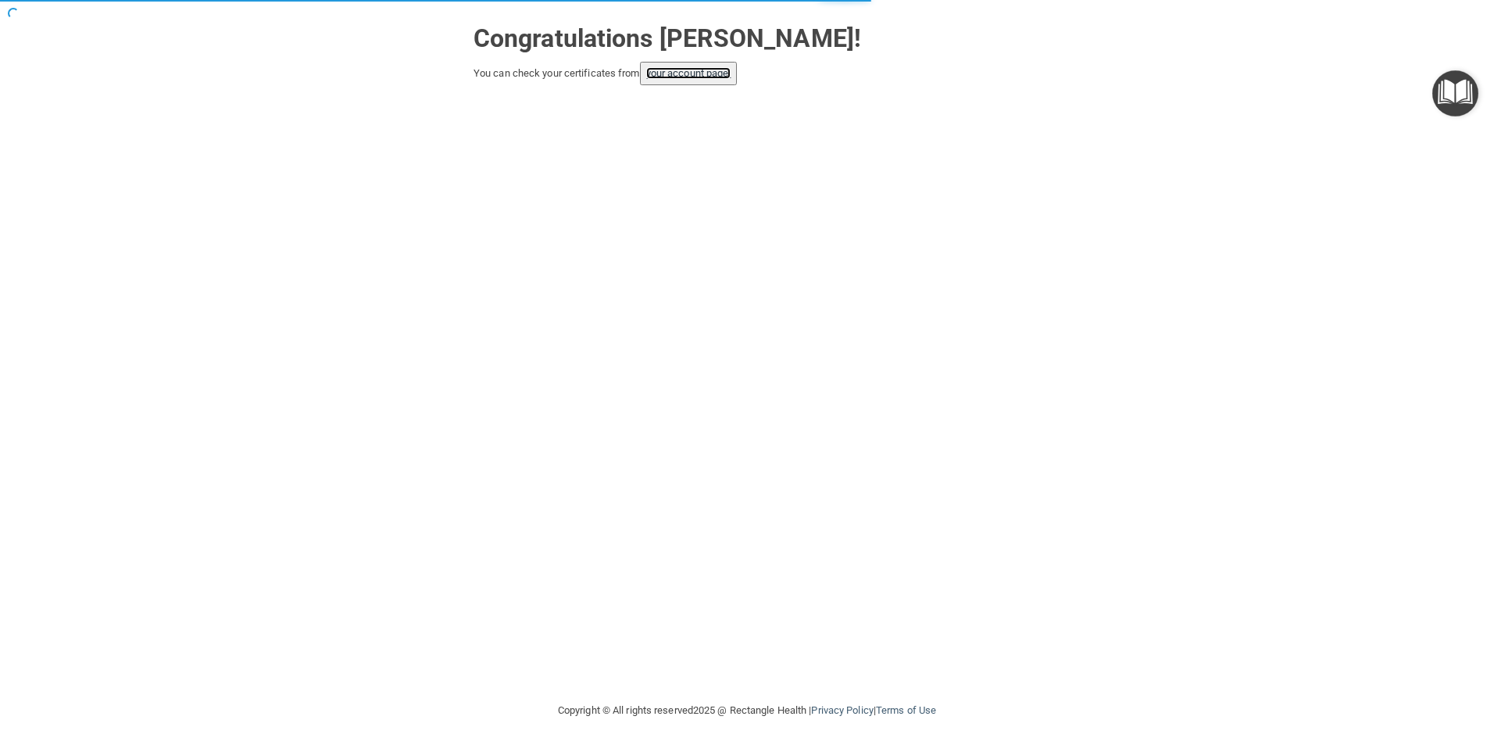
click at [718, 79] on link "your account page!" at bounding box center [688, 73] width 85 height 12
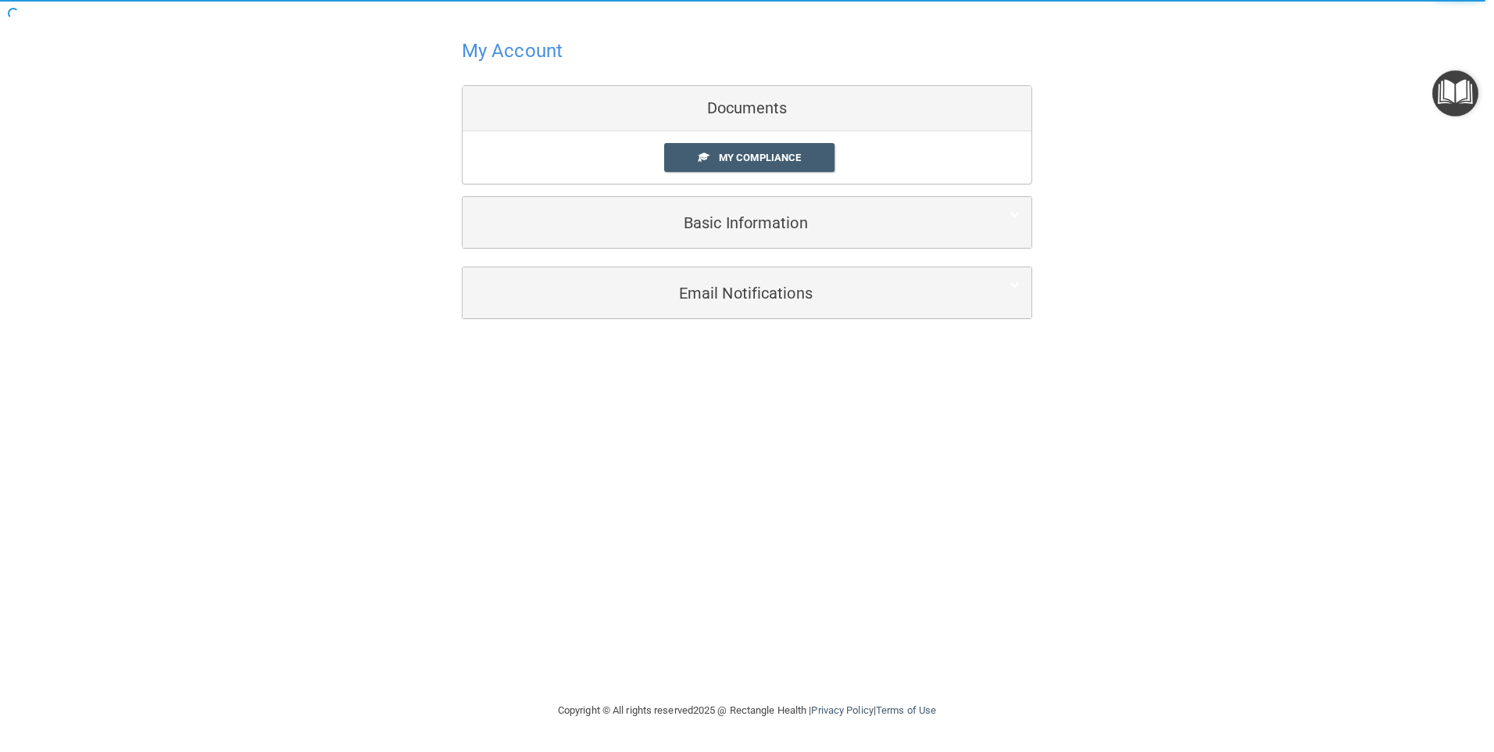
click at [1445, 96] on img "Open Resource Center" at bounding box center [1456, 93] width 46 height 46
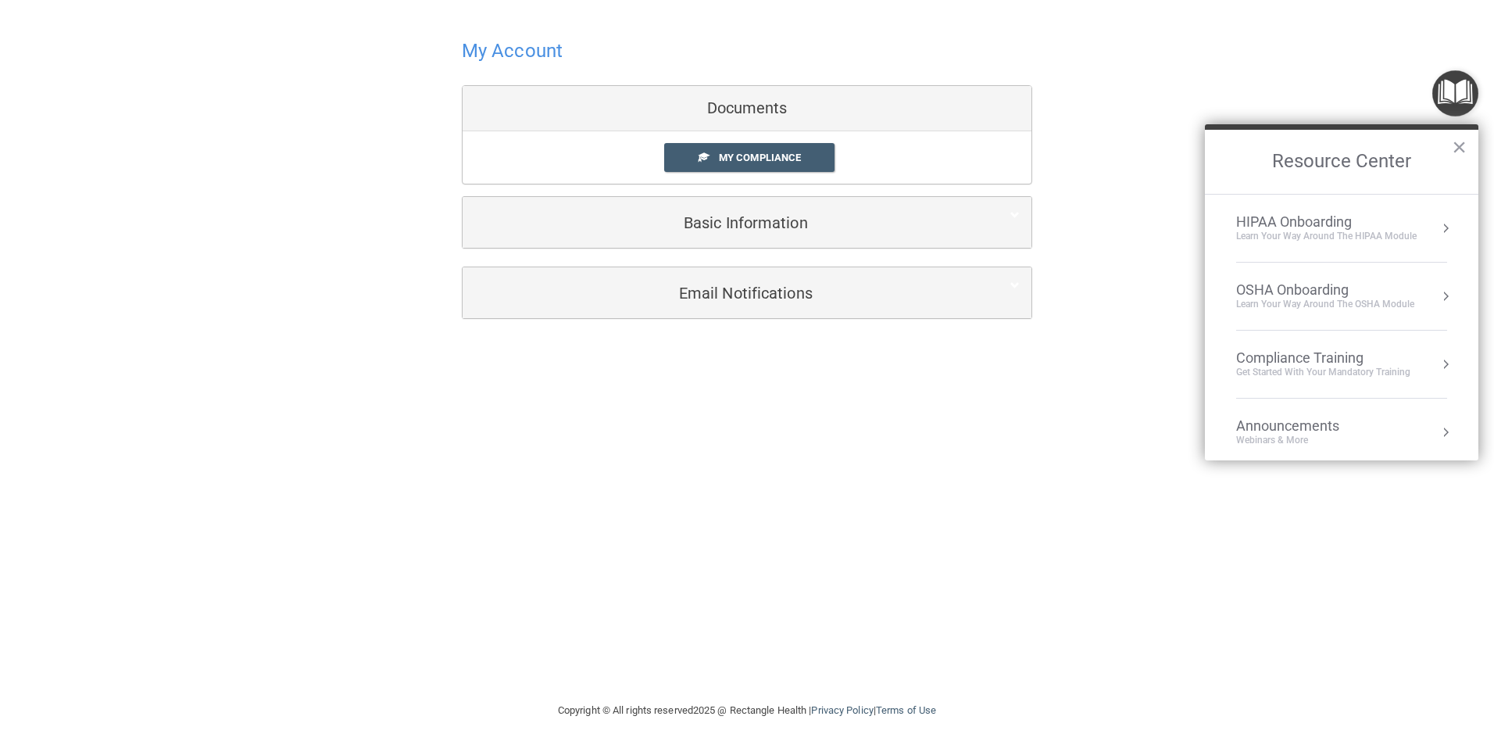
click at [1173, 22] on div "My Account Documents My Compliance My Compliance My BAA Basic Information Full …" at bounding box center [747, 176] width 1432 height 321
